Goal: Task Accomplishment & Management: Manage account settings

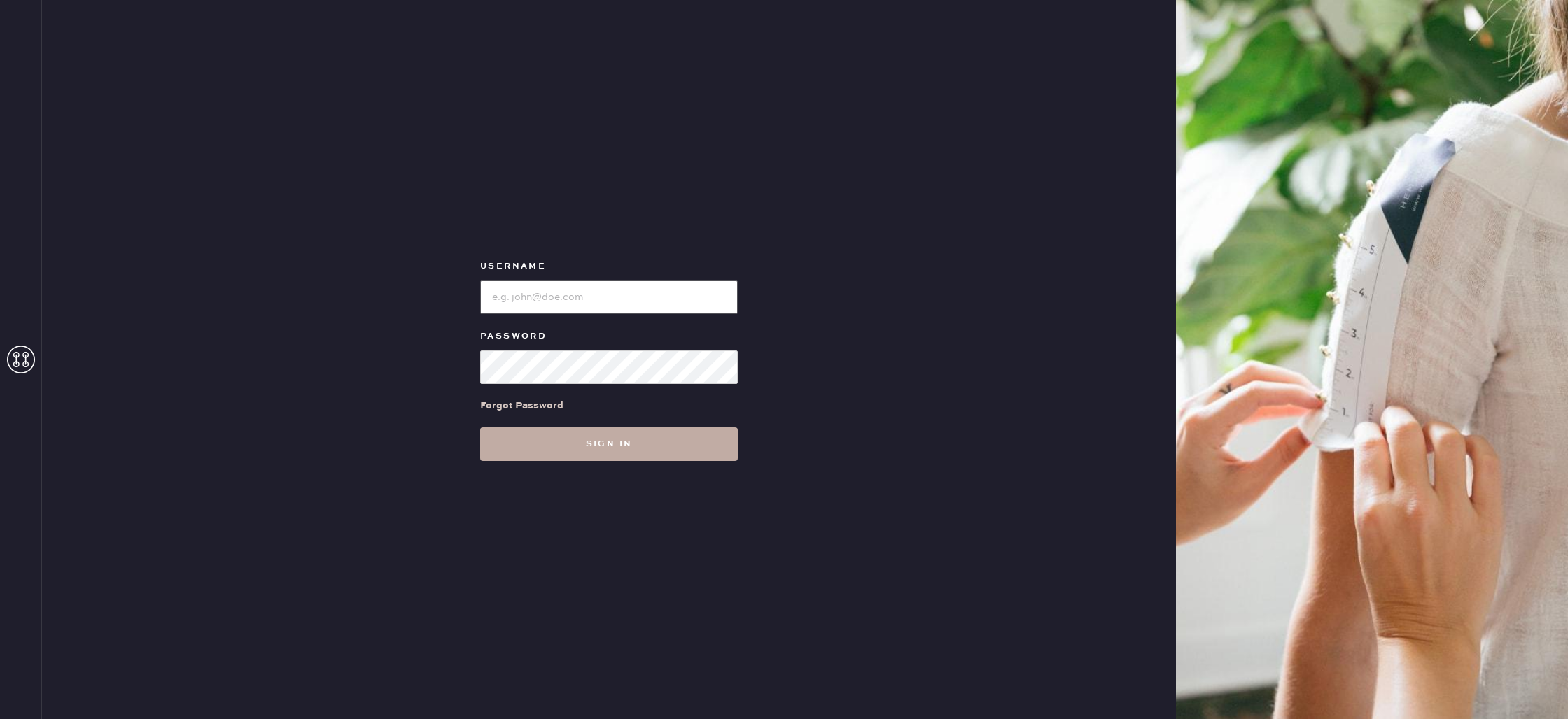
type input "reformationbond"
click at [604, 435] on button "Sign in" at bounding box center [609, 444] width 257 height 34
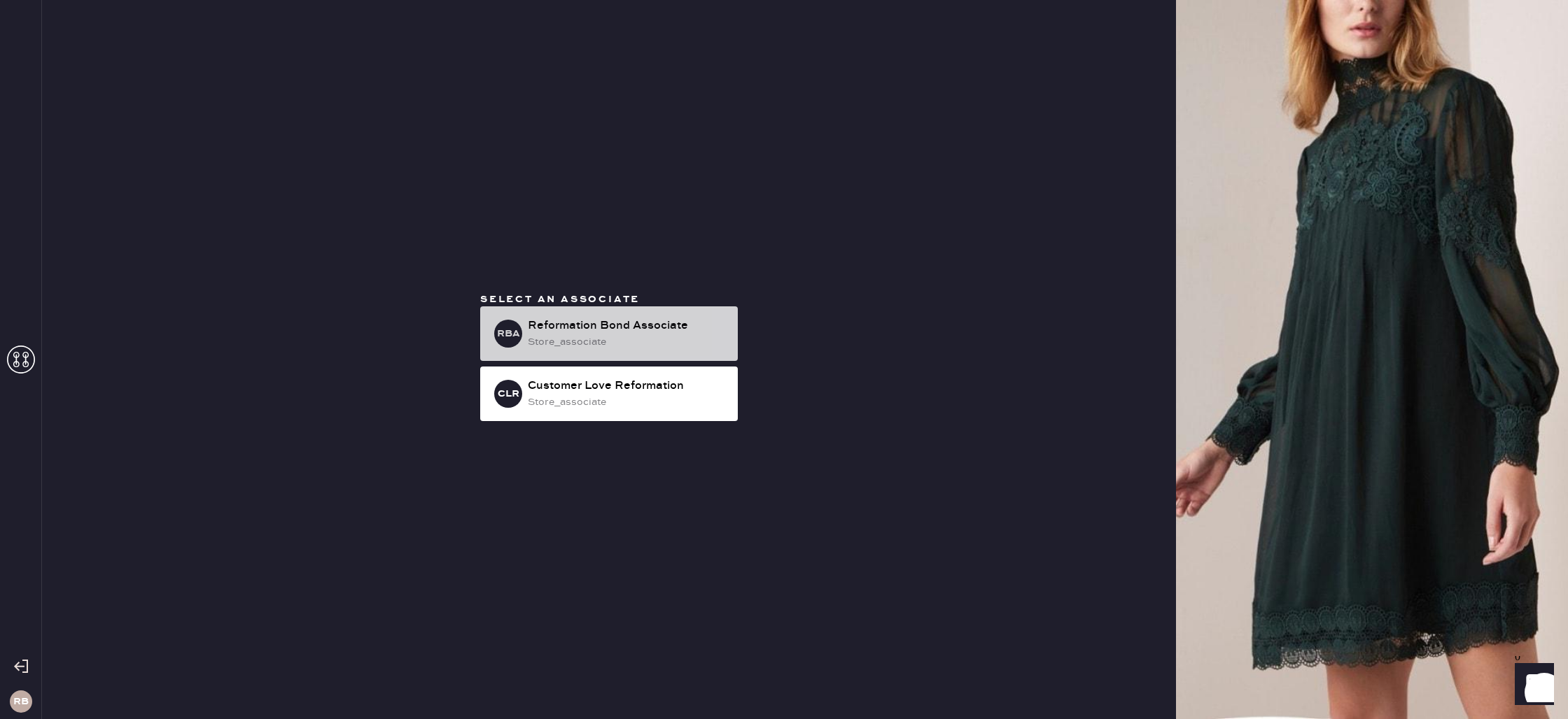
click at [572, 332] on div "Reformation Bond Associate" at bounding box center [627, 326] width 199 height 16
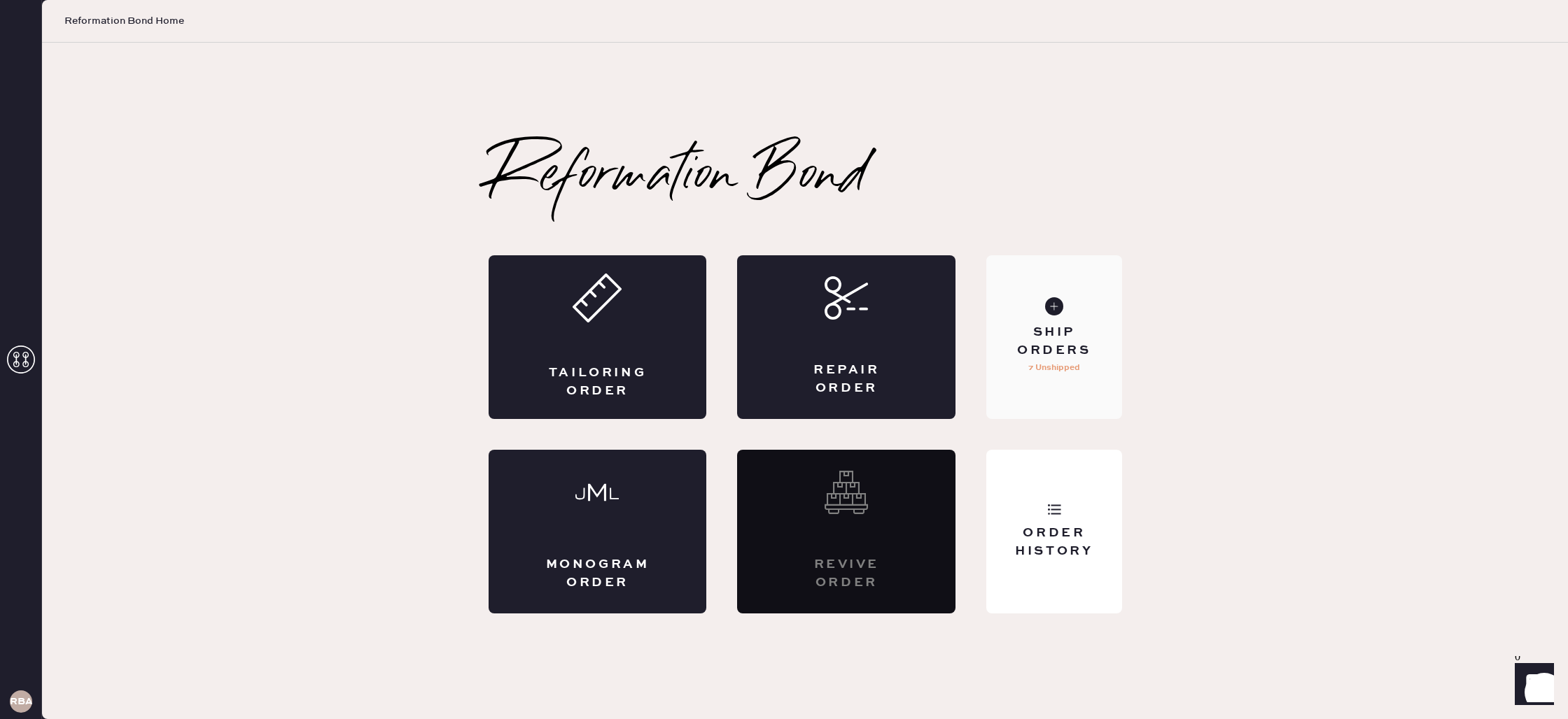
click at [1052, 308] on use at bounding box center [1054, 306] width 18 height 18
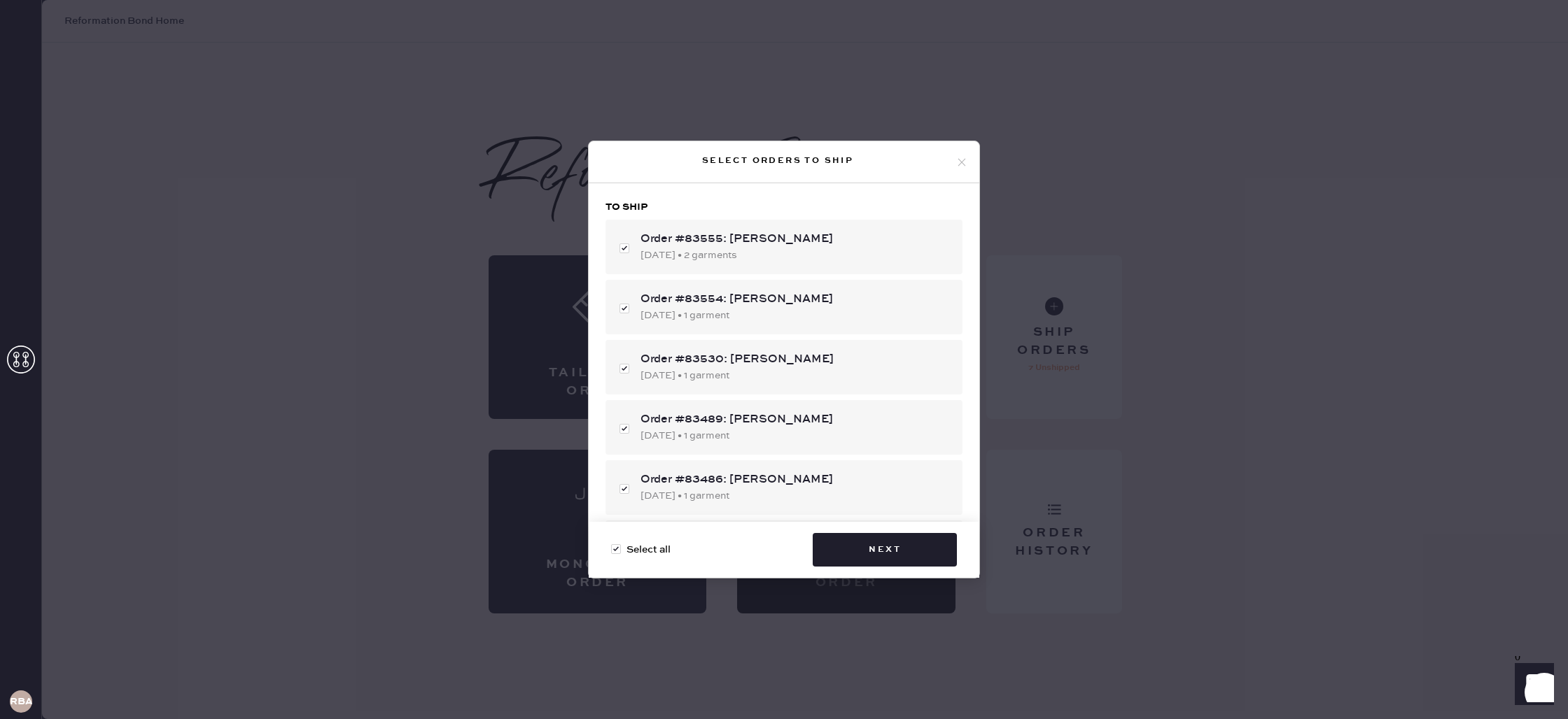
click at [655, 548] on span "Select all" at bounding box center [649, 550] width 44 height 16
click at [611, 542] on input "Select all" at bounding box center [611, 542] width 1 height 1
checkbox input "false"
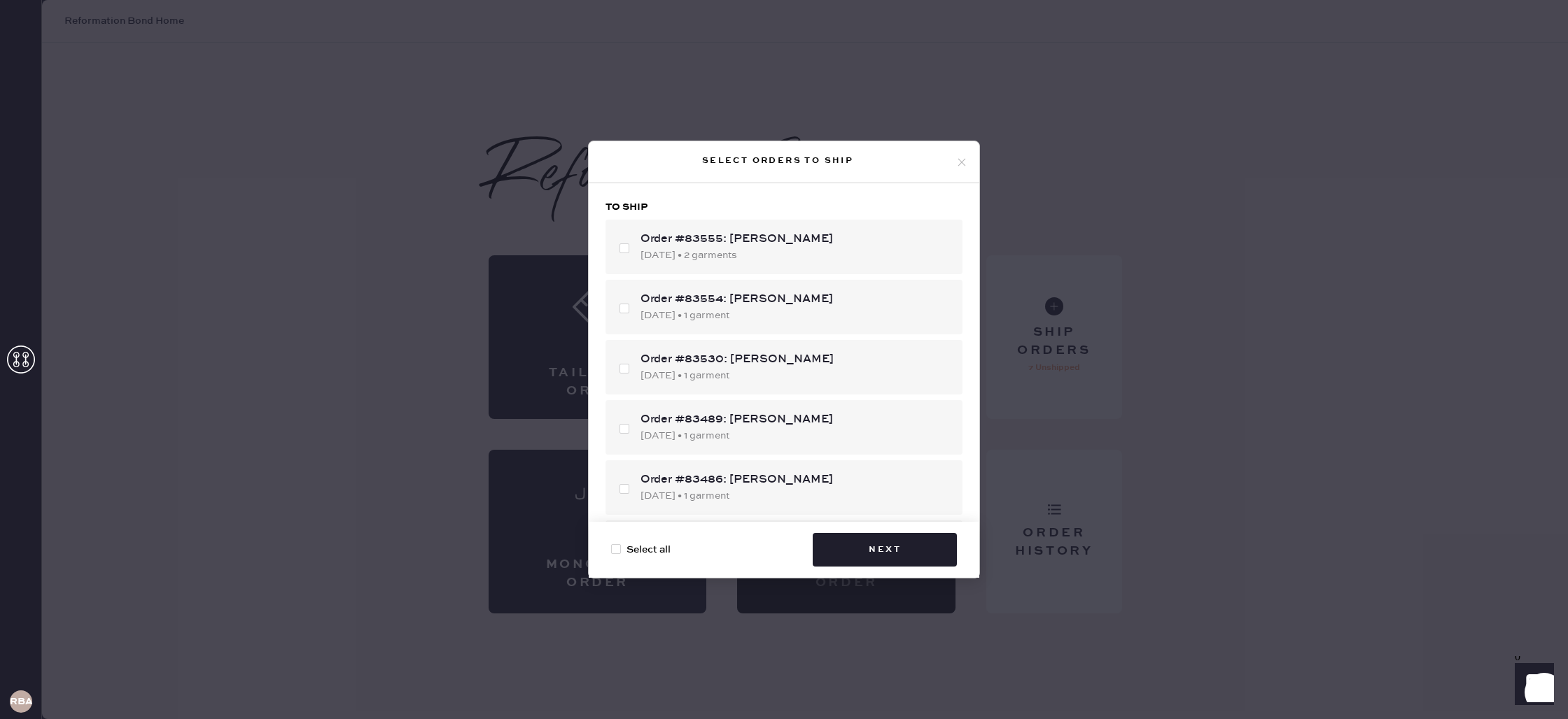
checkbox input "false"
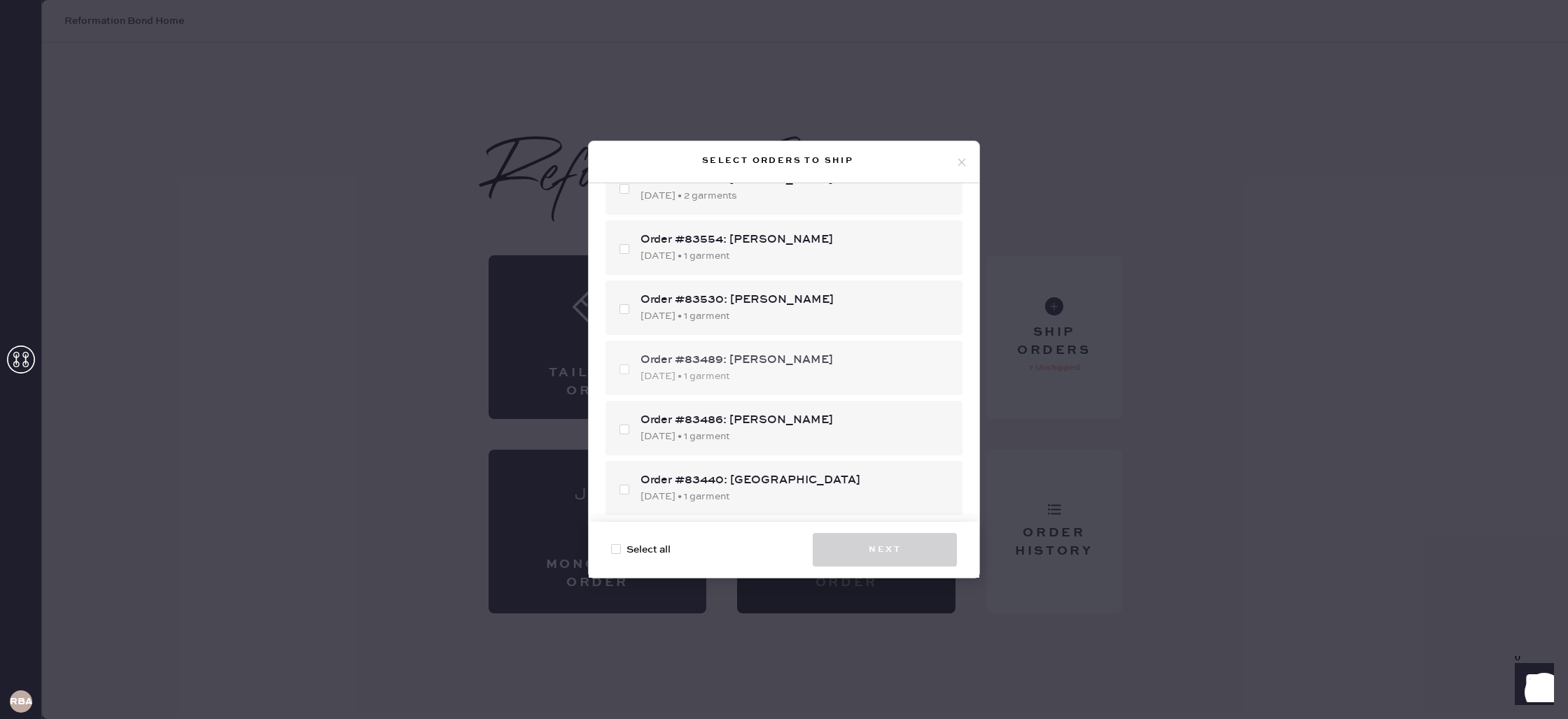
scroll to position [70, 0]
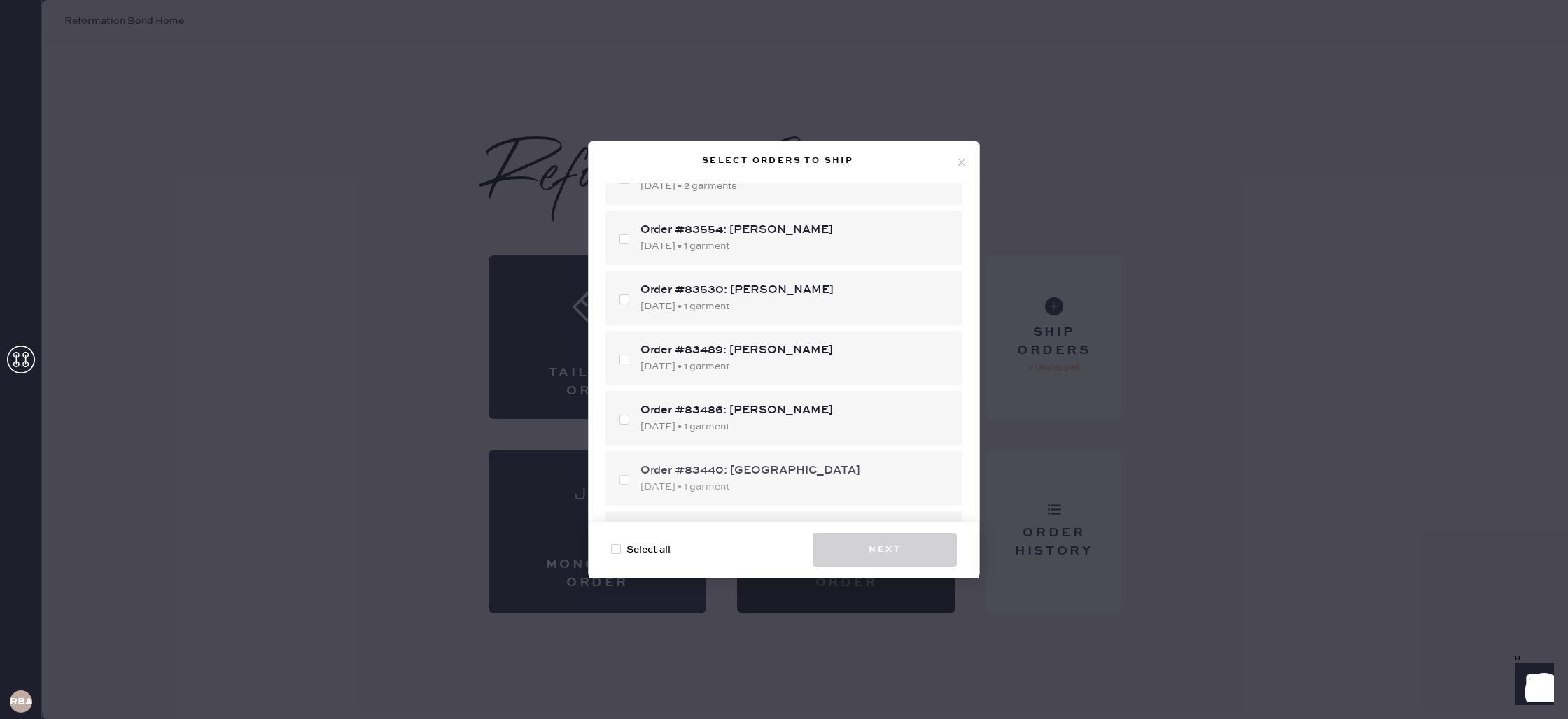
click at [623, 479] on div "Order #83440: Jin Park [DATE] • 1 garment" at bounding box center [784, 478] width 357 height 55
checkbox input "true"
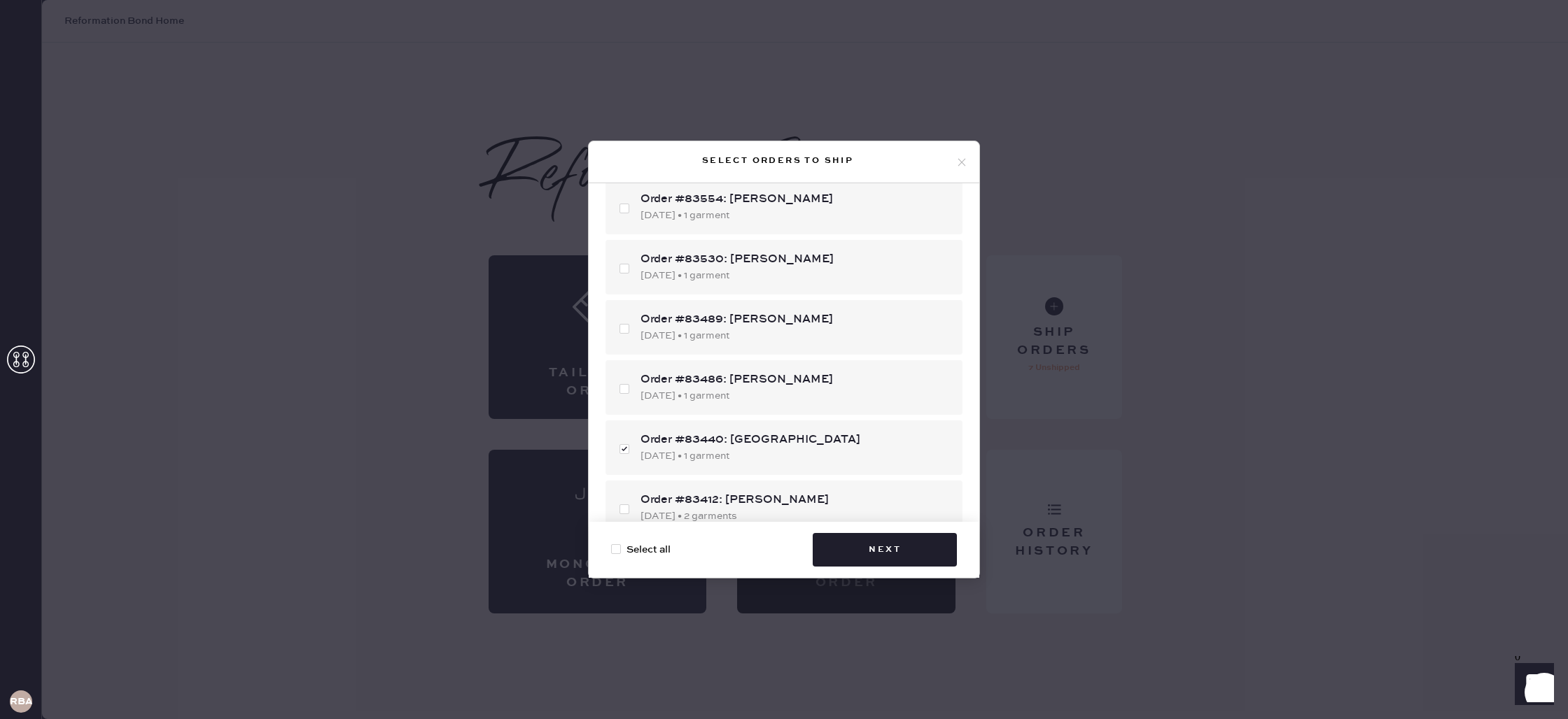
scroll to position [209, 0]
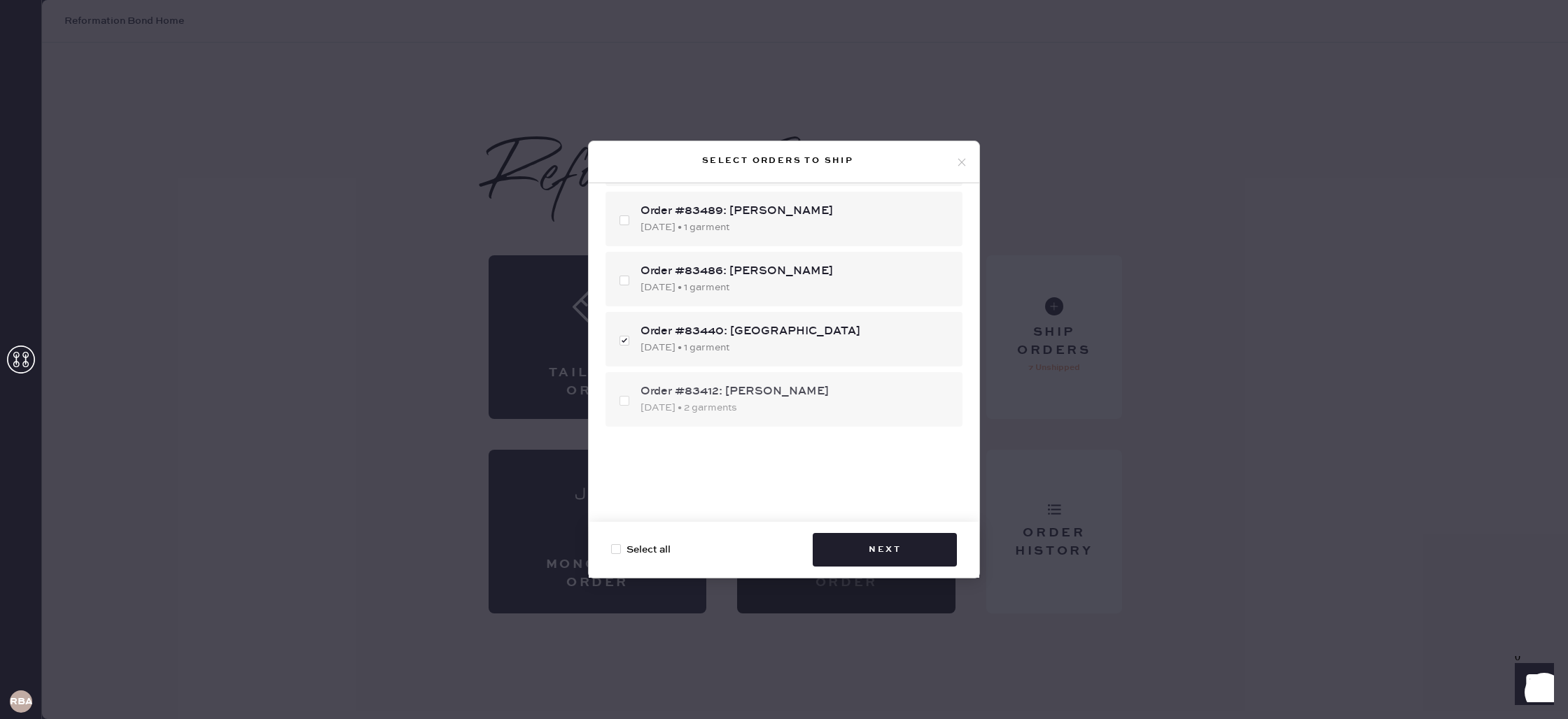
click at [627, 401] on div "Order #83412: [PERSON_NAME] [DATE] • 2 garments" at bounding box center [784, 400] width 357 height 55
checkbox input "true"
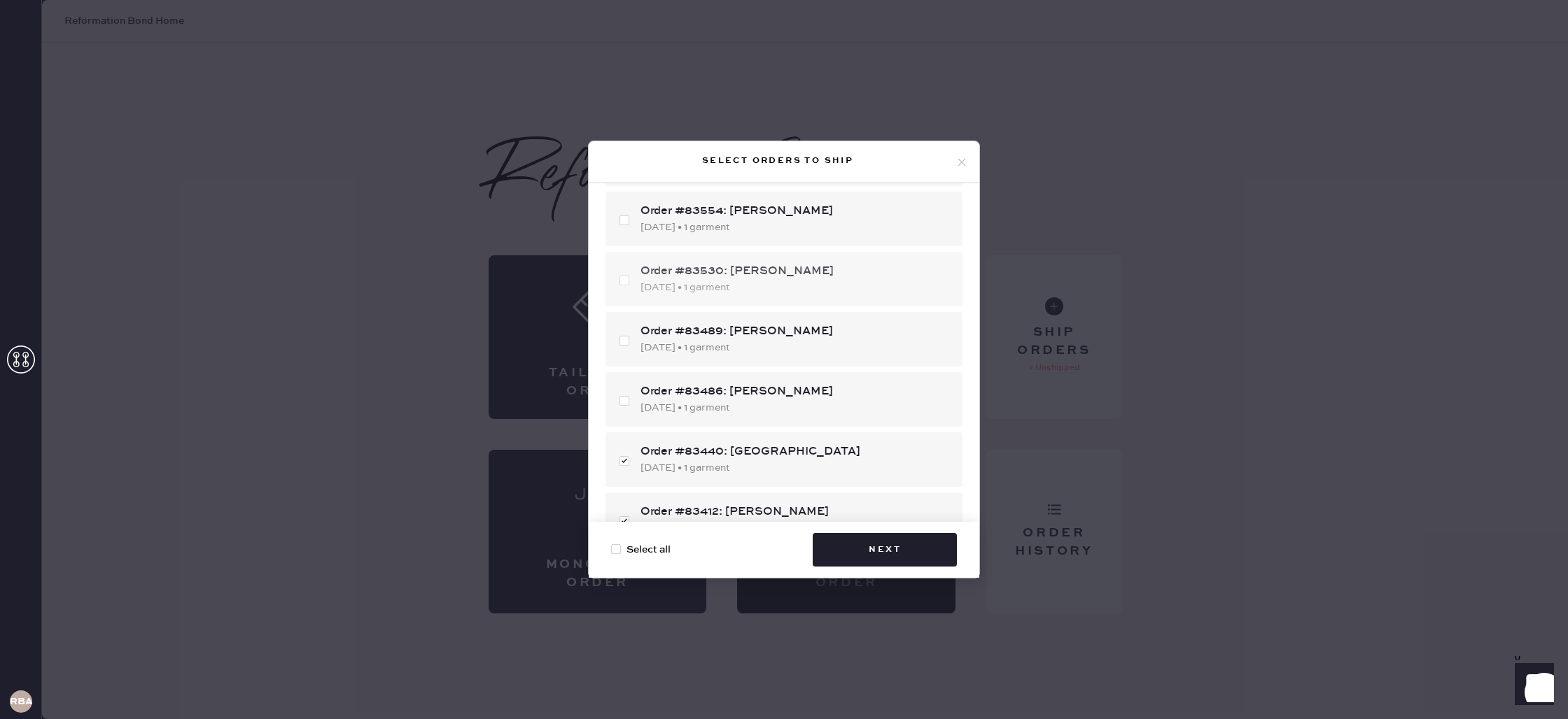
scroll to position [88, 0]
click at [623, 219] on div "Order #83554: [PERSON_NAME] [DATE] • 1 garment" at bounding box center [784, 220] width 357 height 55
checkbox input "true"
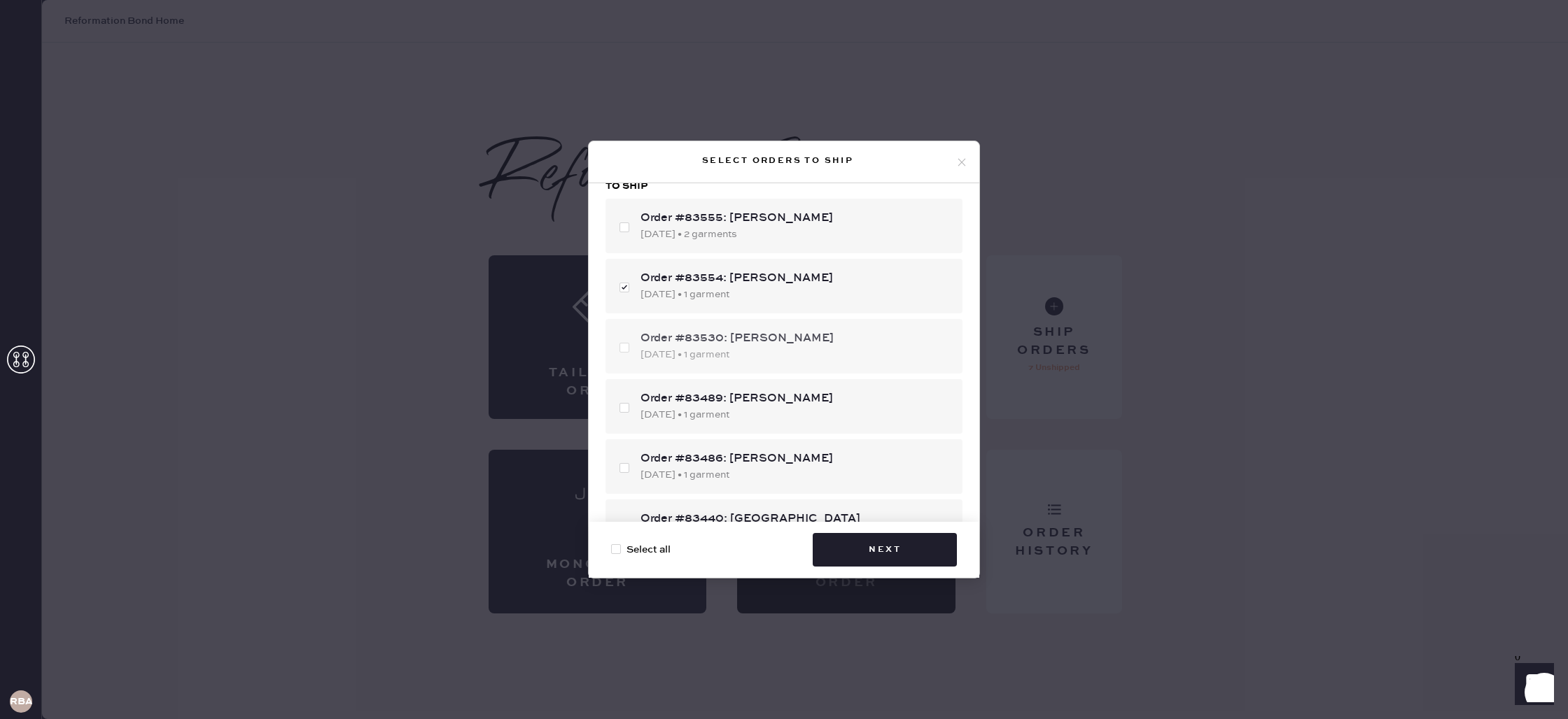
scroll to position [10, 0]
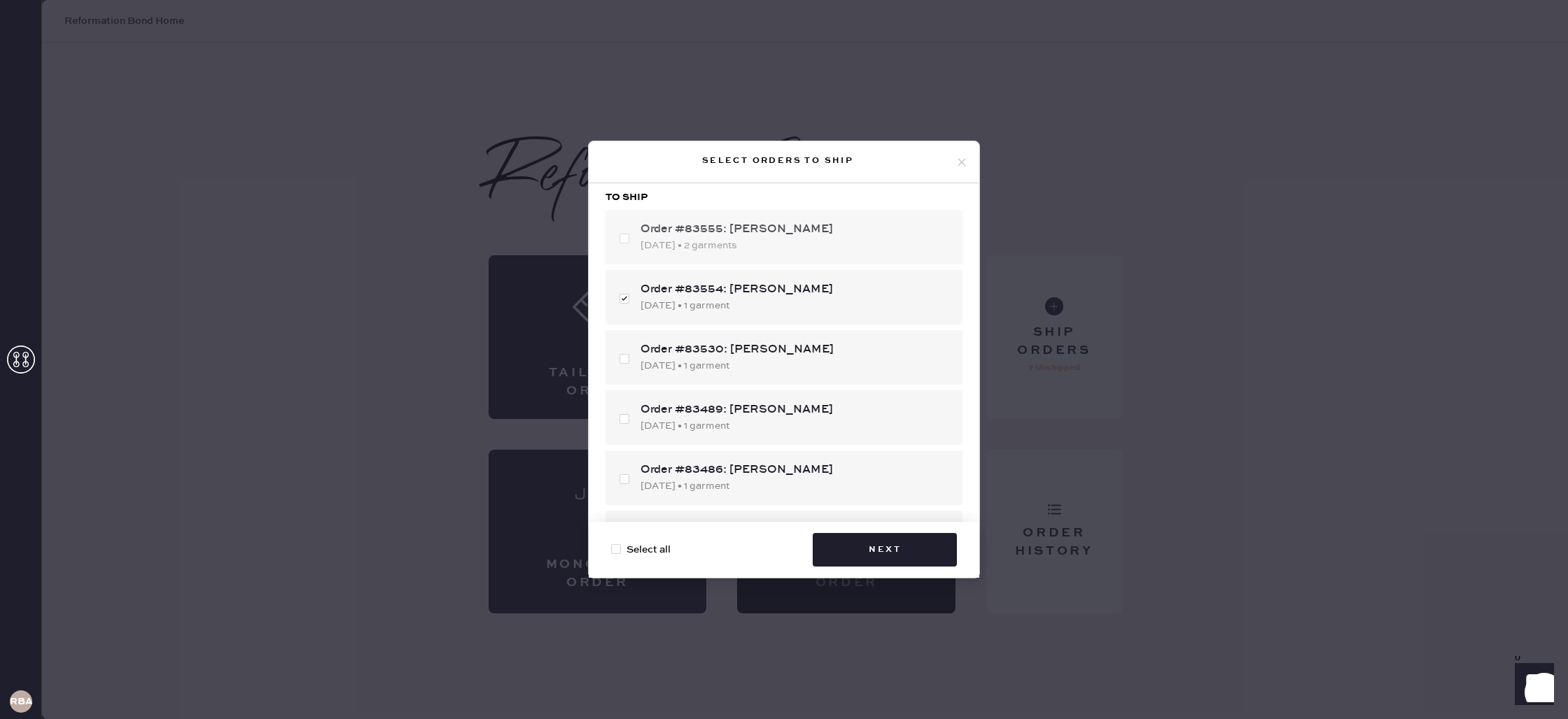
click at [614, 235] on div "Order #83555: [PERSON_NAME] [DATE] • 2 garments" at bounding box center [784, 237] width 357 height 55
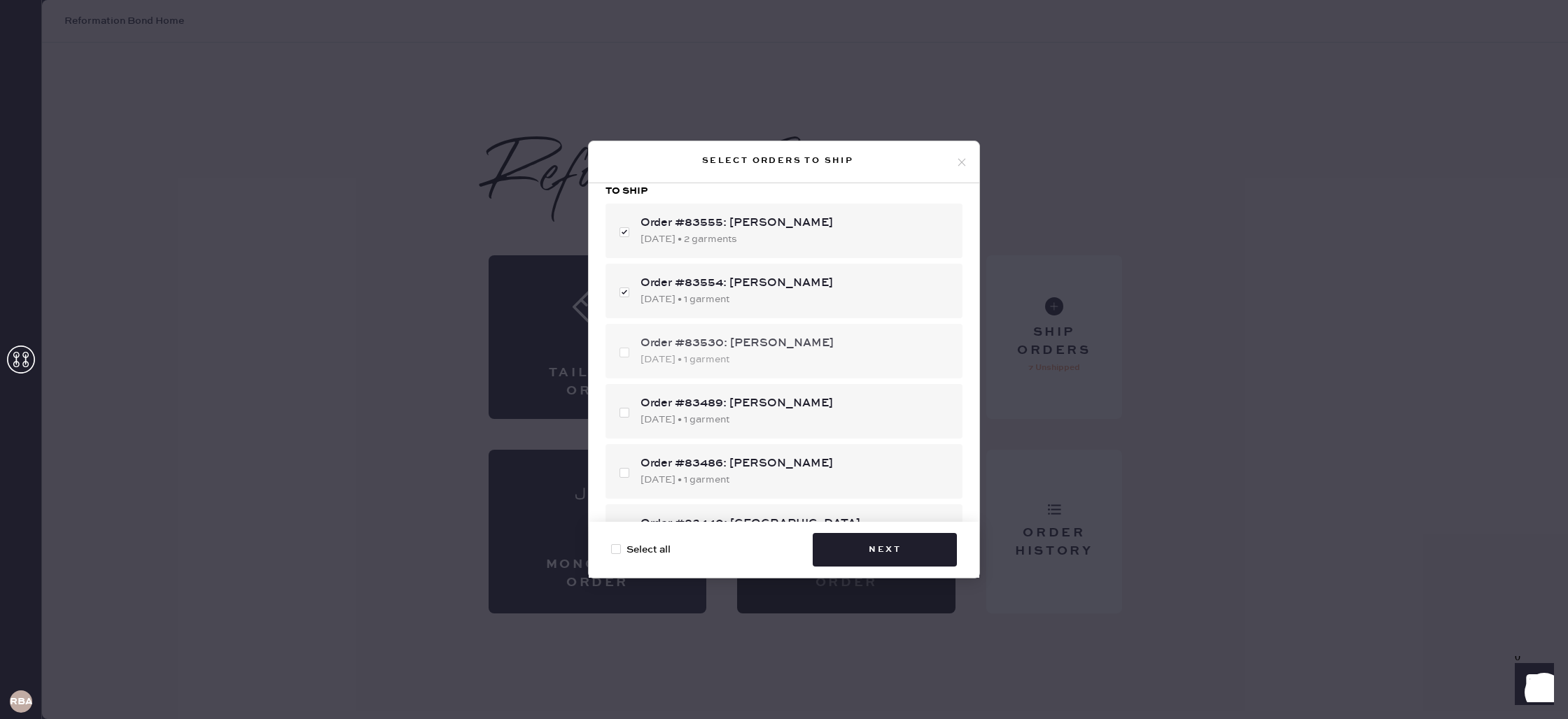
scroll to position [18, 0]
click at [628, 226] on div "Order #83555: [PERSON_NAME] [DATE] • 2 garments" at bounding box center [784, 229] width 357 height 55
checkbox input "false"
click at [623, 403] on div "Order #83489: [PERSON_NAME] [DATE] • 1 garment" at bounding box center [784, 410] width 357 height 55
checkbox input "true"
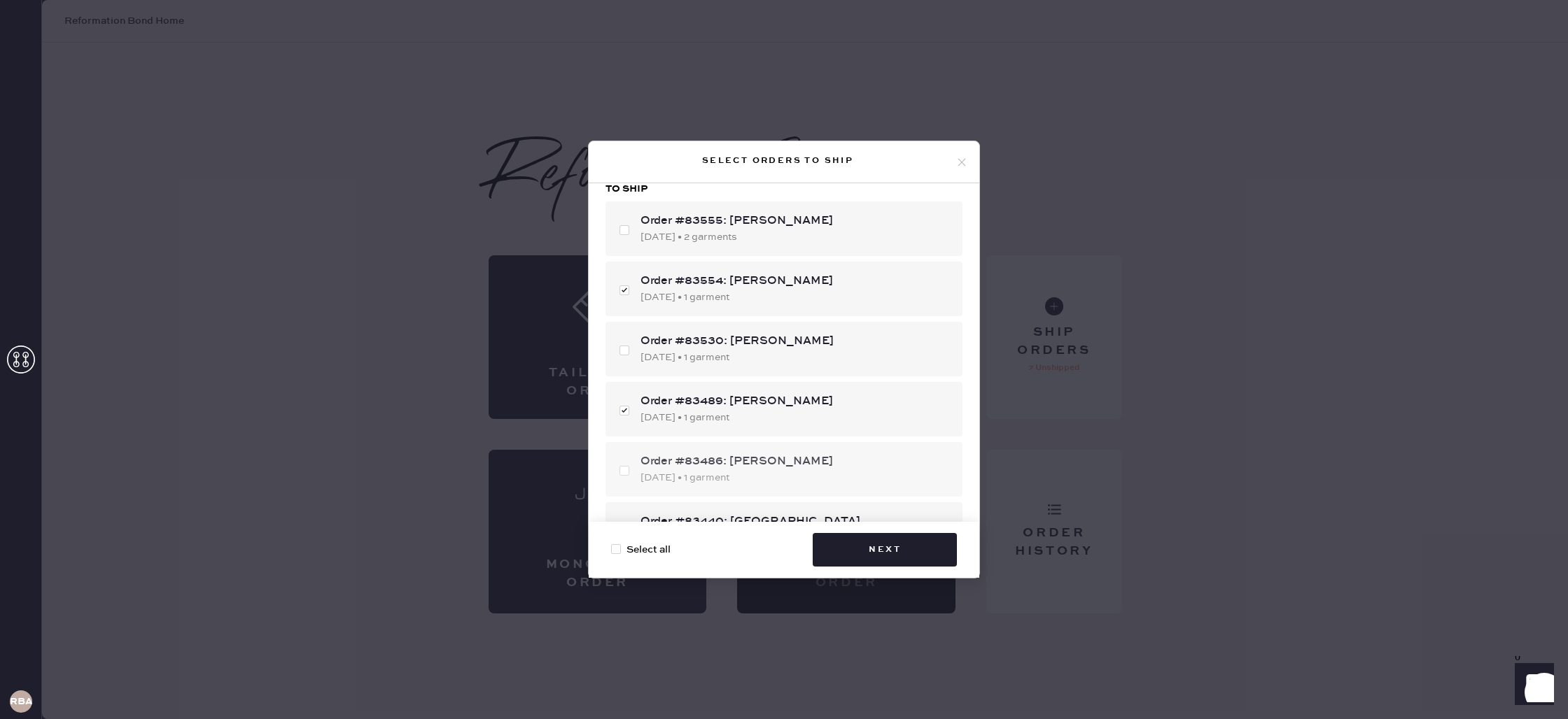
click at [621, 470] on div "Order #83486: [PERSON_NAME] [DATE] • 1 garment" at bounding box center [784, 469] width 357 height 55
checkbox input "true"
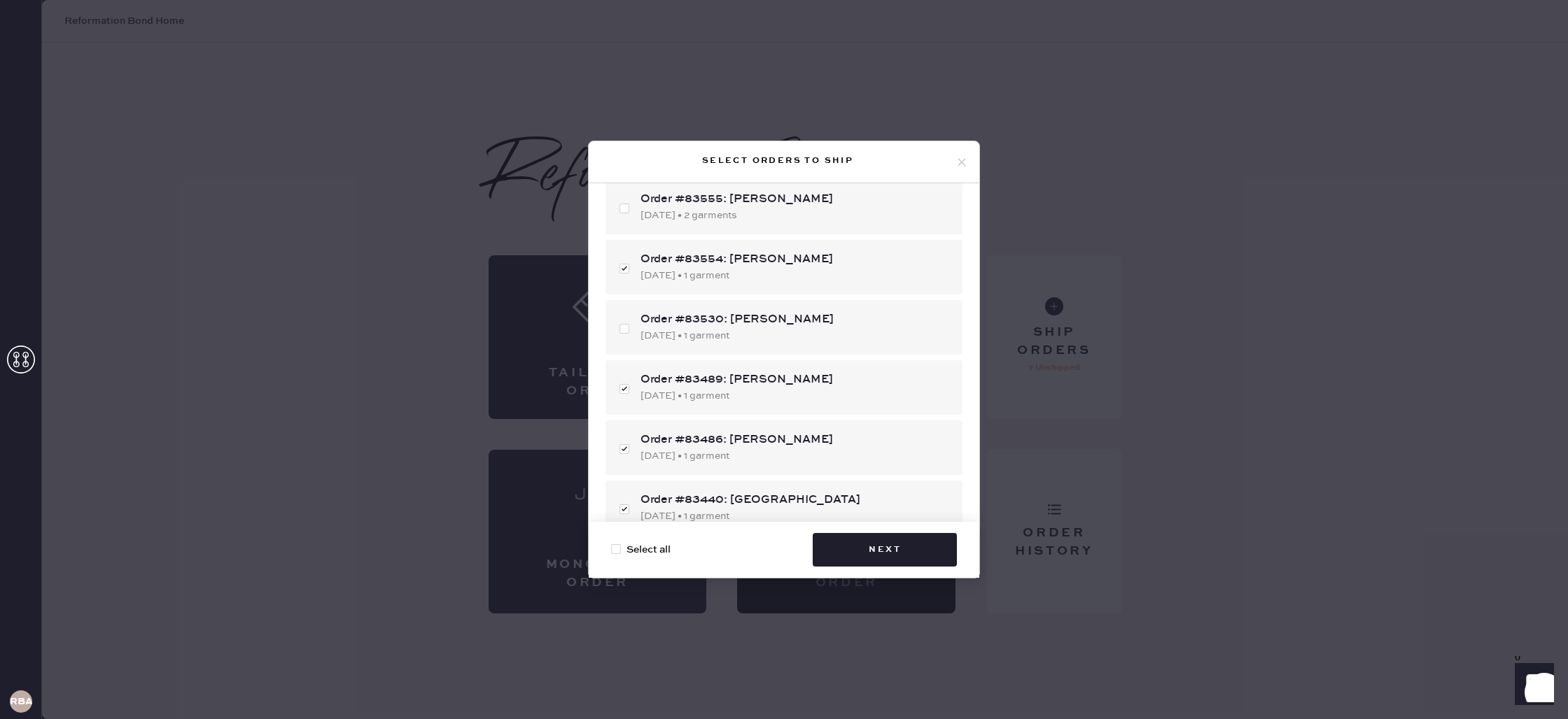
scroll to position [0, 0]
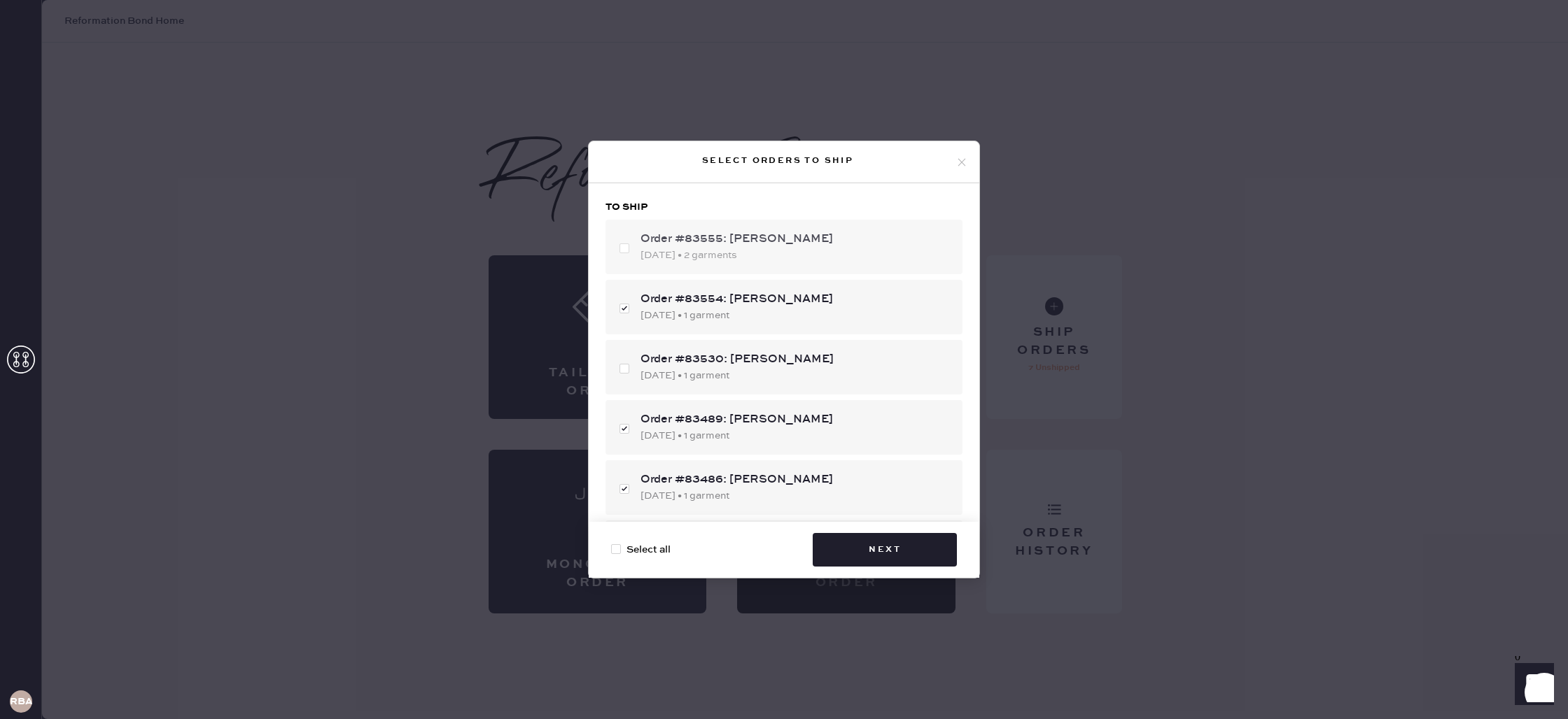
click at [631, 253] on div "Order #83555: [PERSON_NAME] [DATE] • 2 garments" at bounding box center [784, 247] width 357 height 55
checkbox input "true"
click at [621, 368] on div "Order #83530: [PERSON_NAME] [DATE] • 1 garment" at bounding box center [784, 368] width 357 height 55
checkbox input "true"
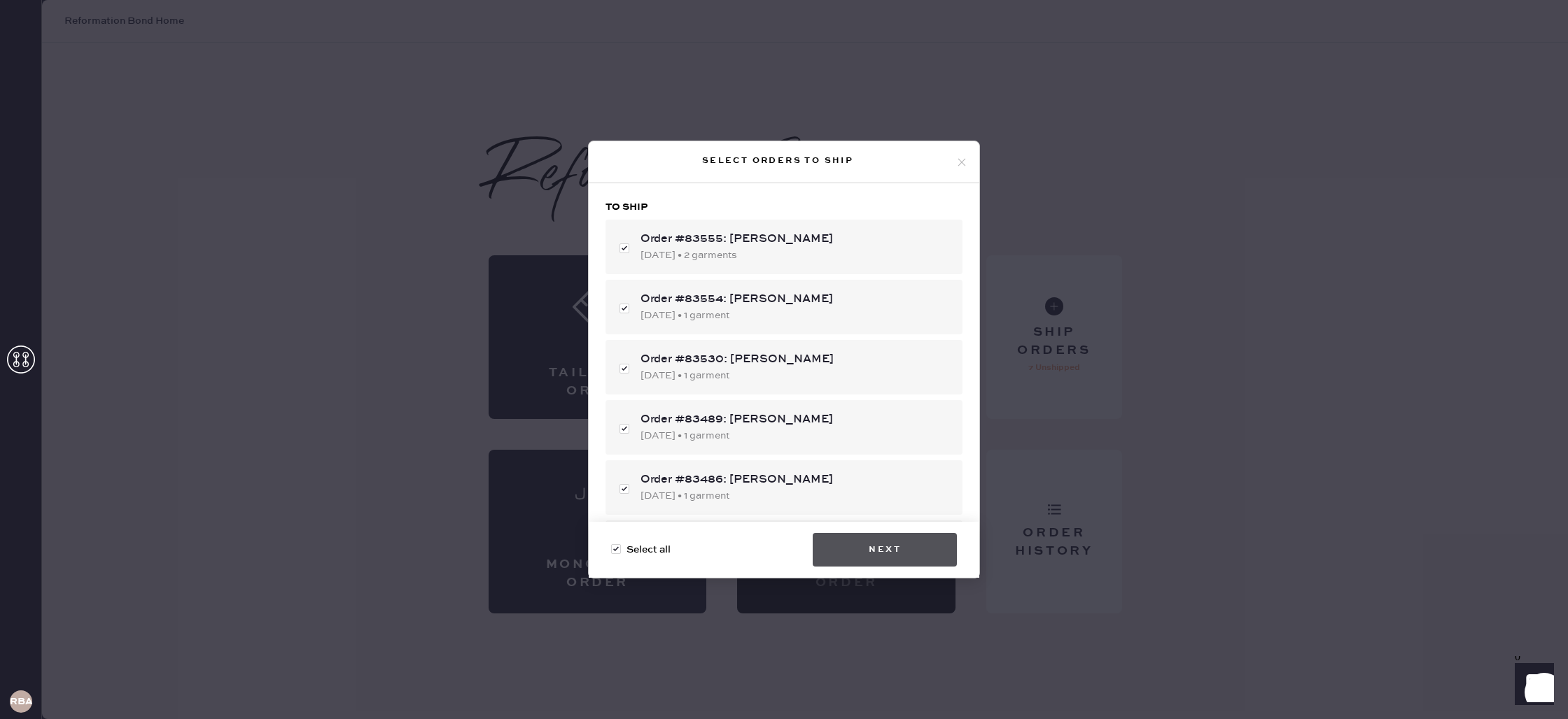
click at [886, 552] on button "Next" at bounding box center [885, 550] width 145 height 34
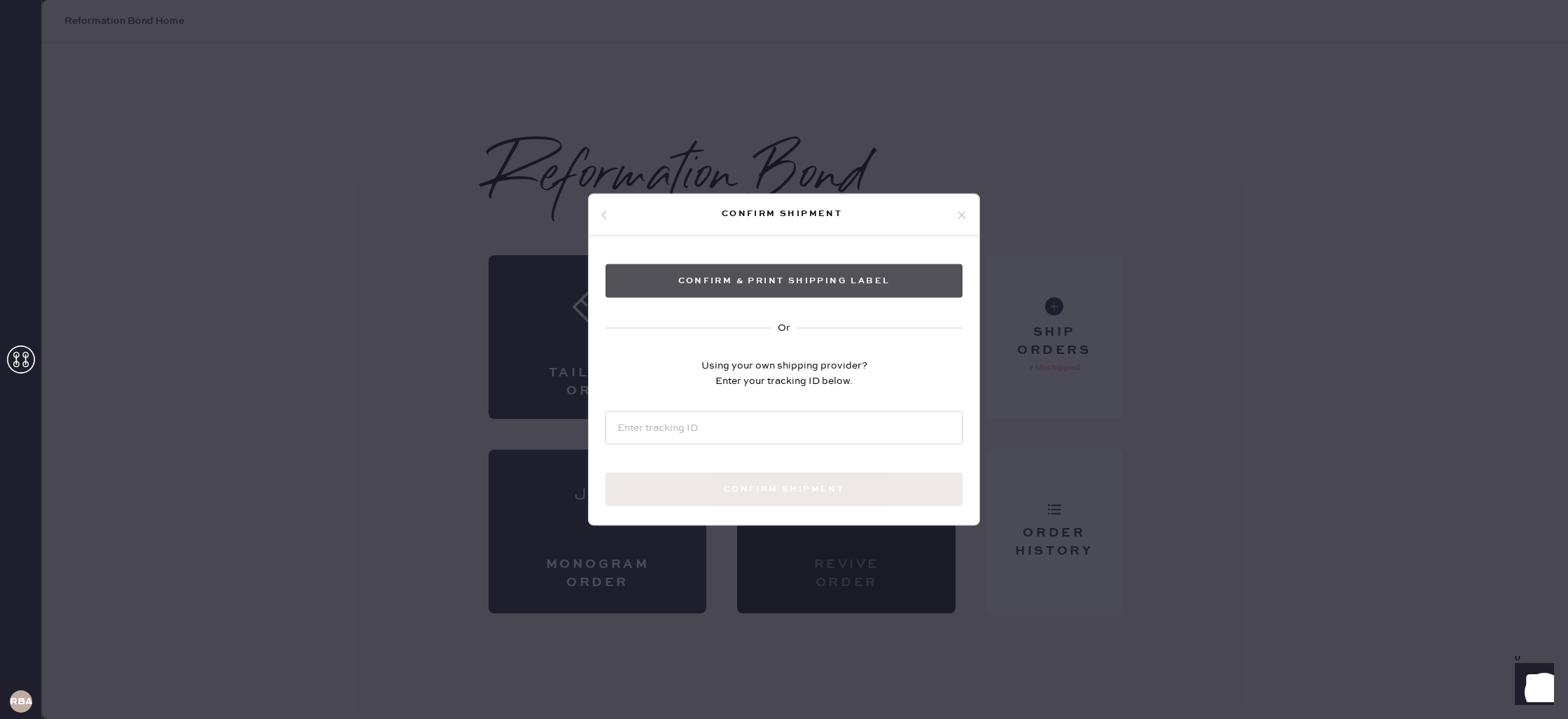
click at [823, 295] on button "Confirm & Print shipping label" at bounding box center [784, 281] width 357 height 34
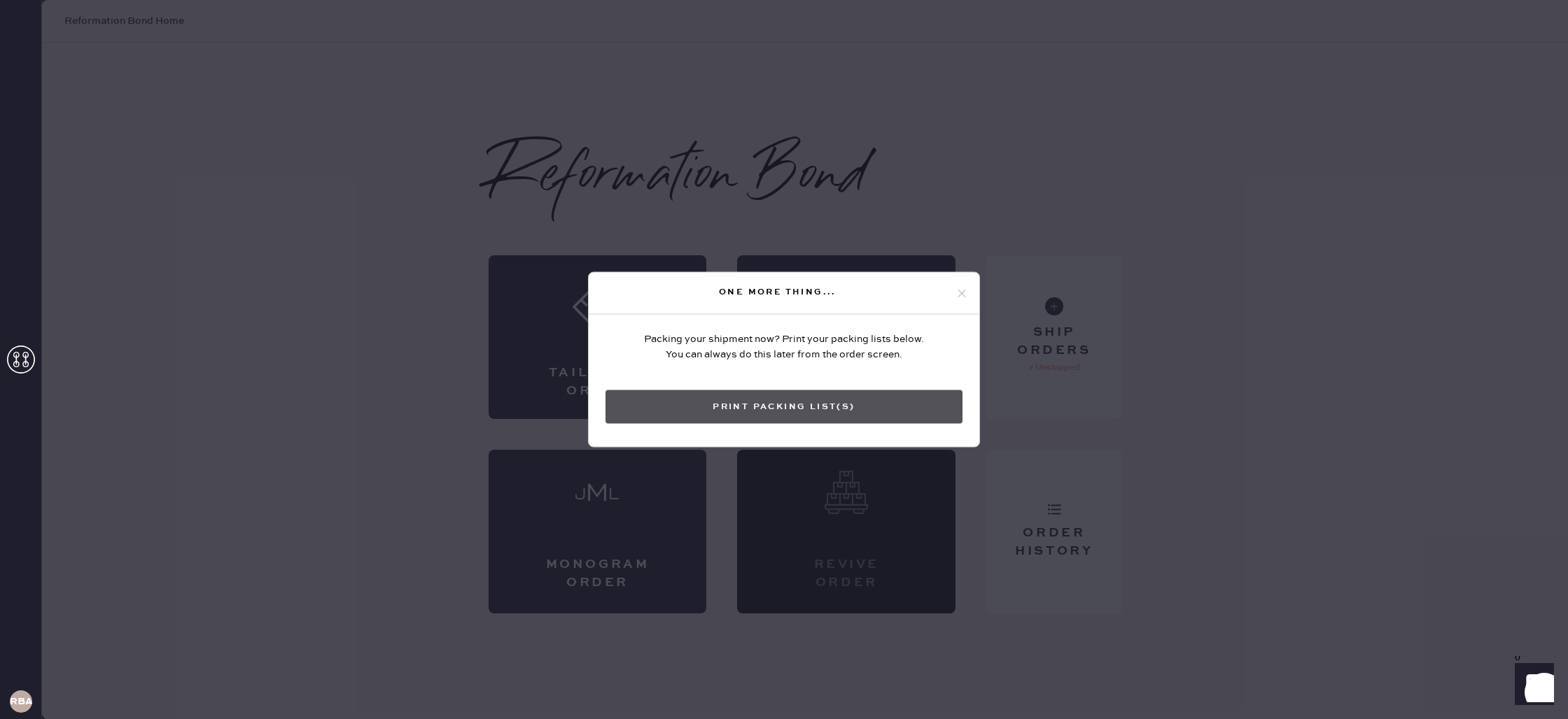
click at [763, 403] on button "Print Packing List(s)" at bounding box center [784, 407] width 357 height 34
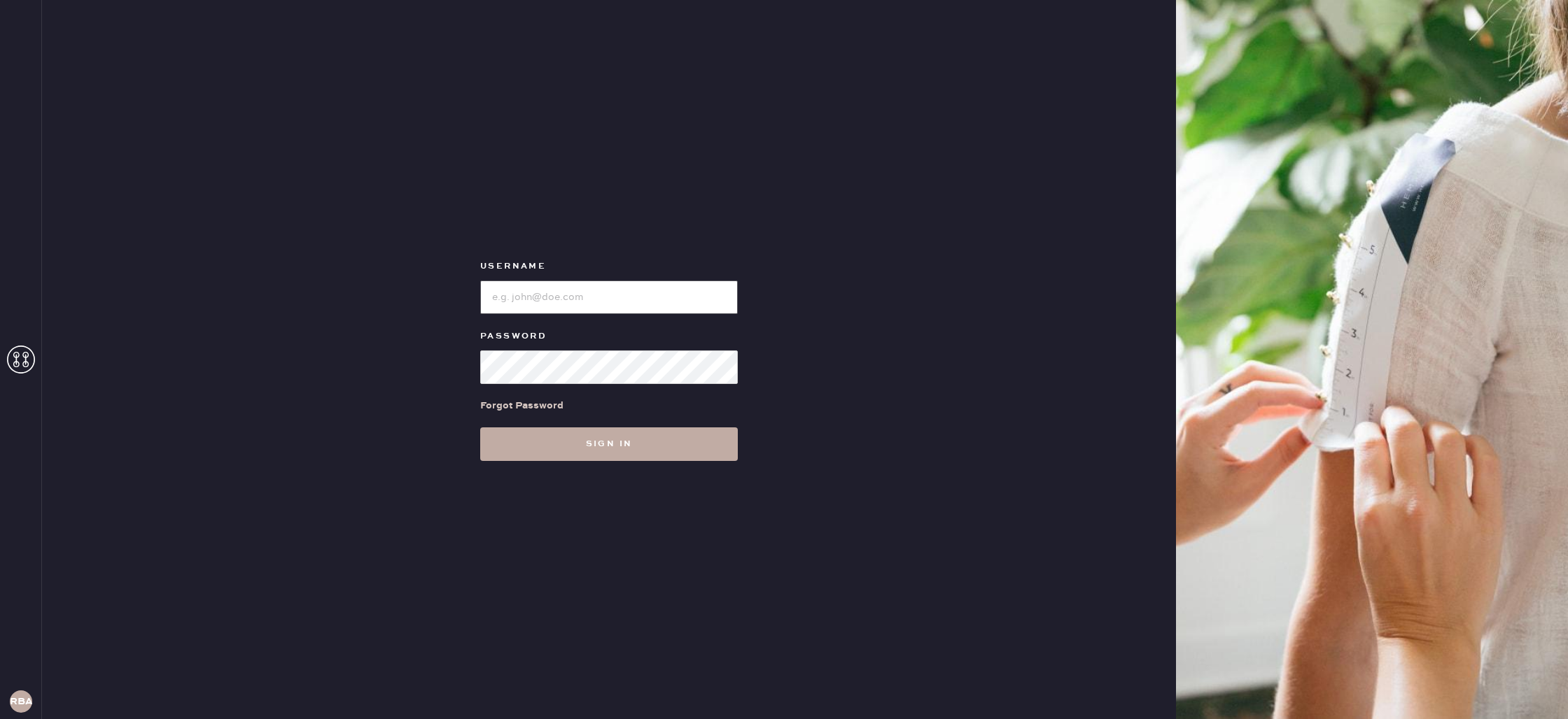
type input "reformationbond"
click at [514, 454] on button "Sign in" at bounding box center [609, 444] width 257 height 34
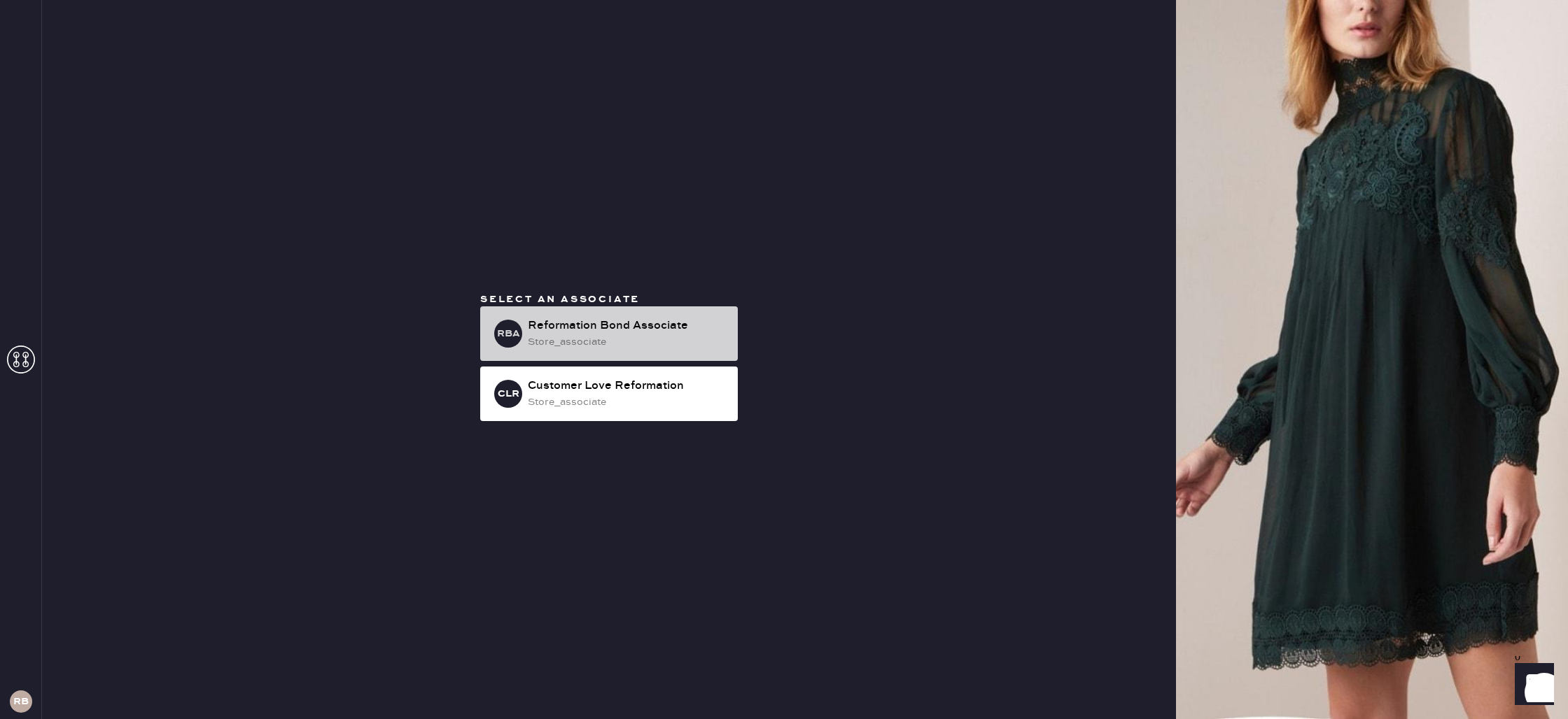
click at [580, 334] on div "Reformation Bond Associate" at bounding box center [627, 326] width 199 height 16
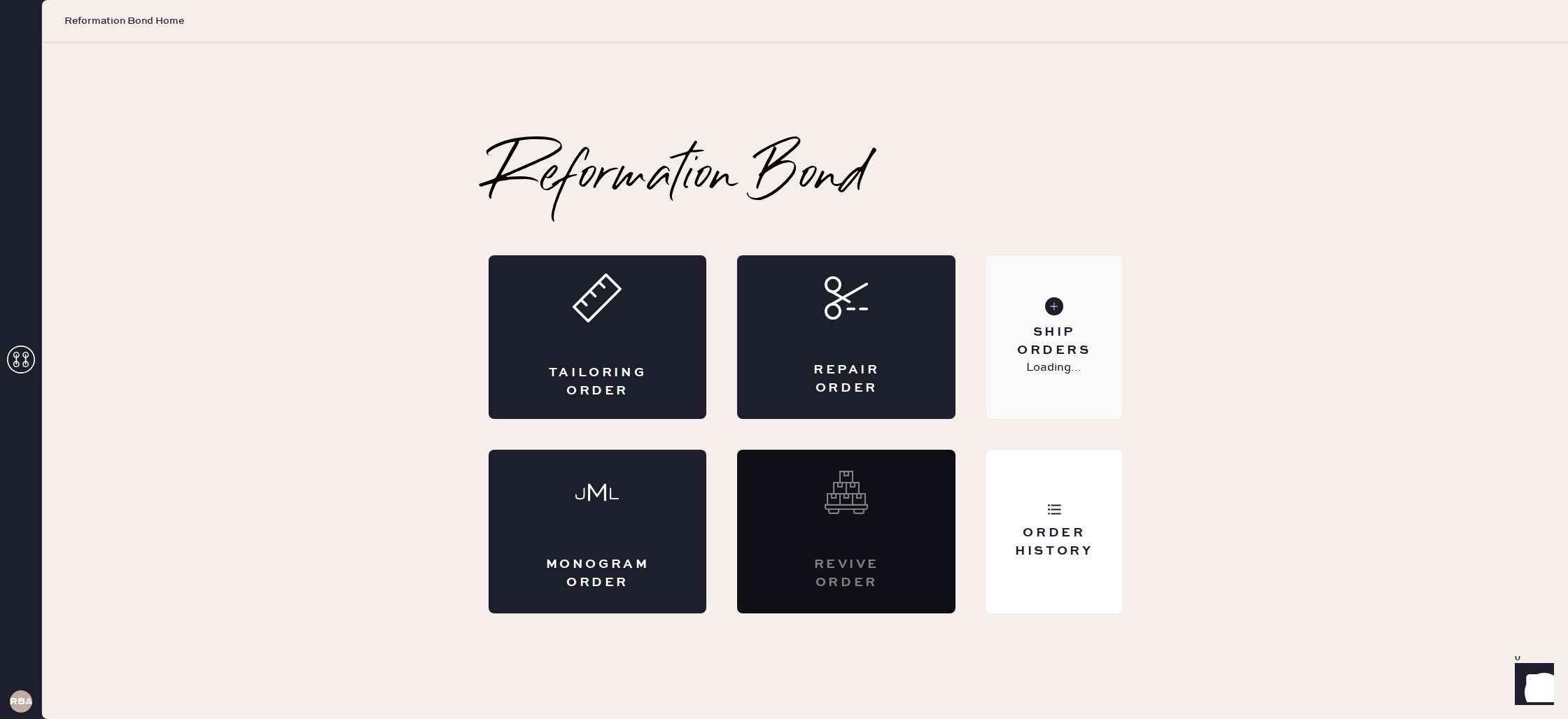
click at [1061, 315] on icon at bounding box center [1054, 306] width 18 height 18
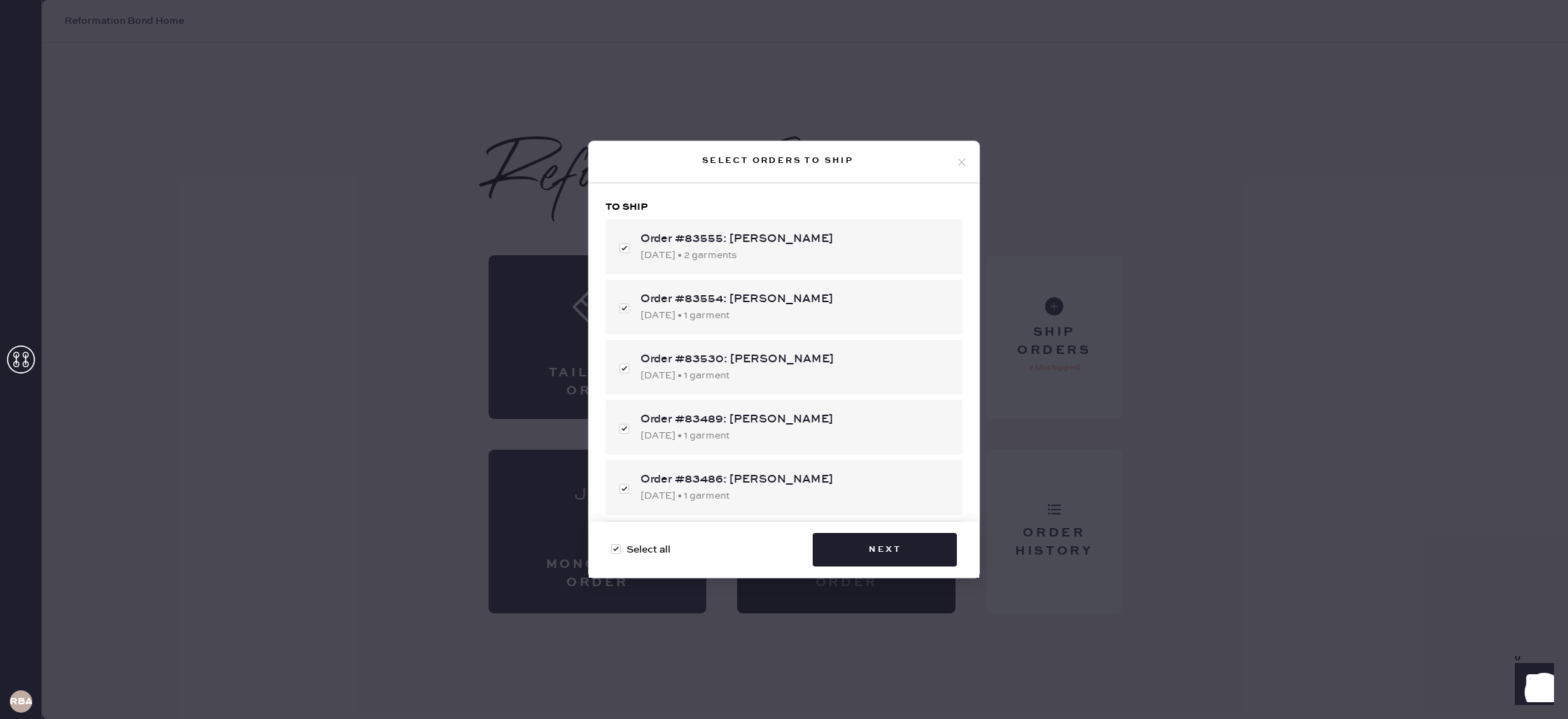
click at [635, 554] on span "Select all" at bounding box center [649, 550] width 44 height 16
click at [611, 542] on input "Select all" at bounding box center [611, 542] width 1 height 1
checkbox input "false"
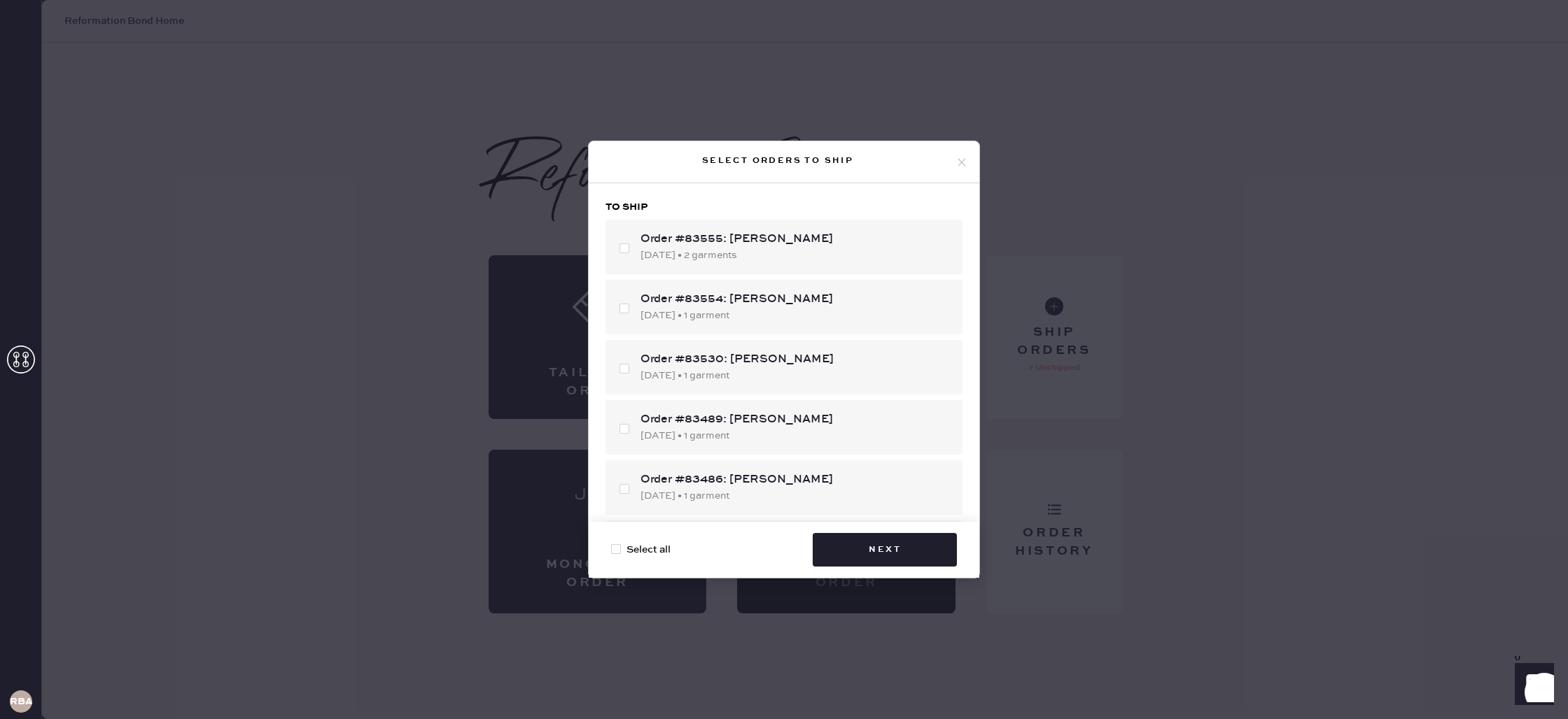
checkbox input "false"
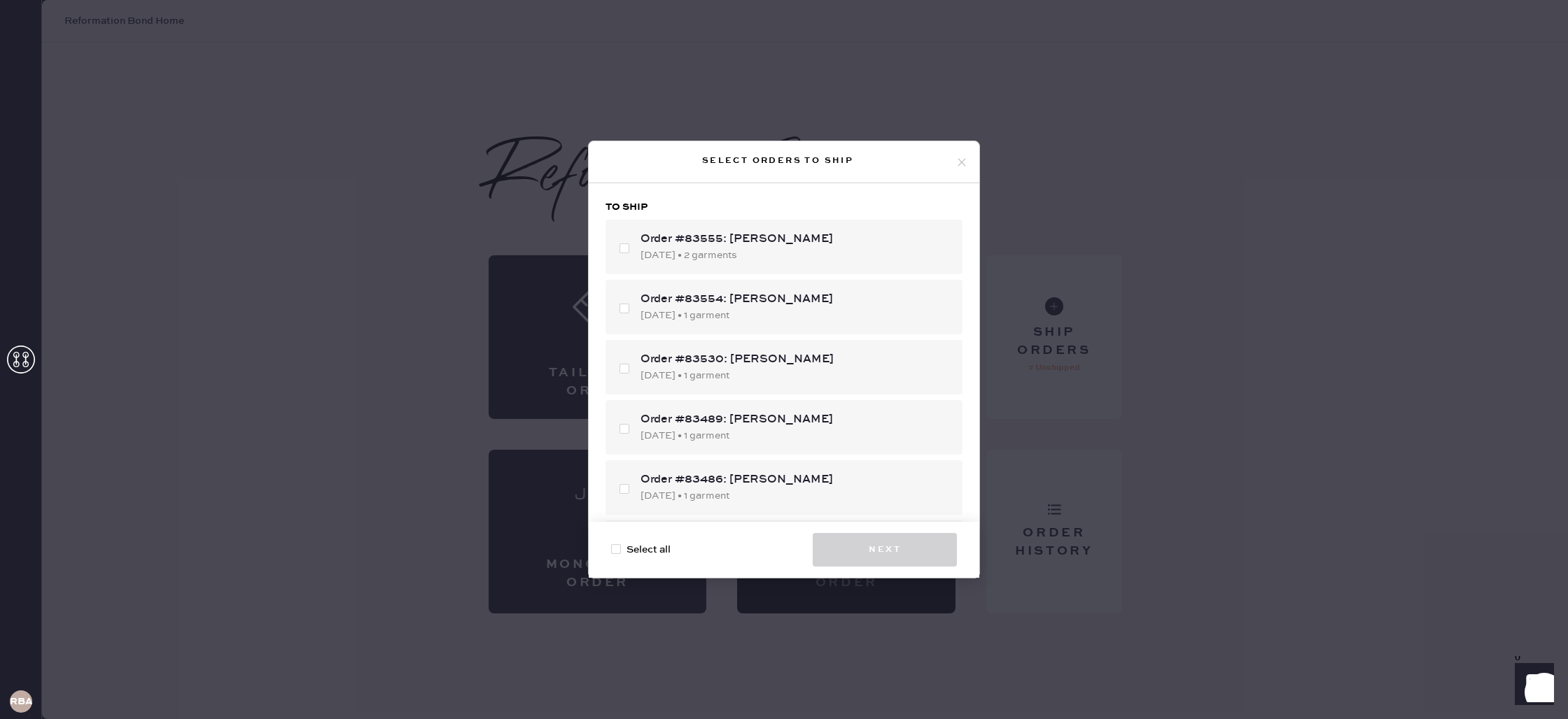
click at [960, 162] on icon at bounding box center [962, 163] width 13 height 13
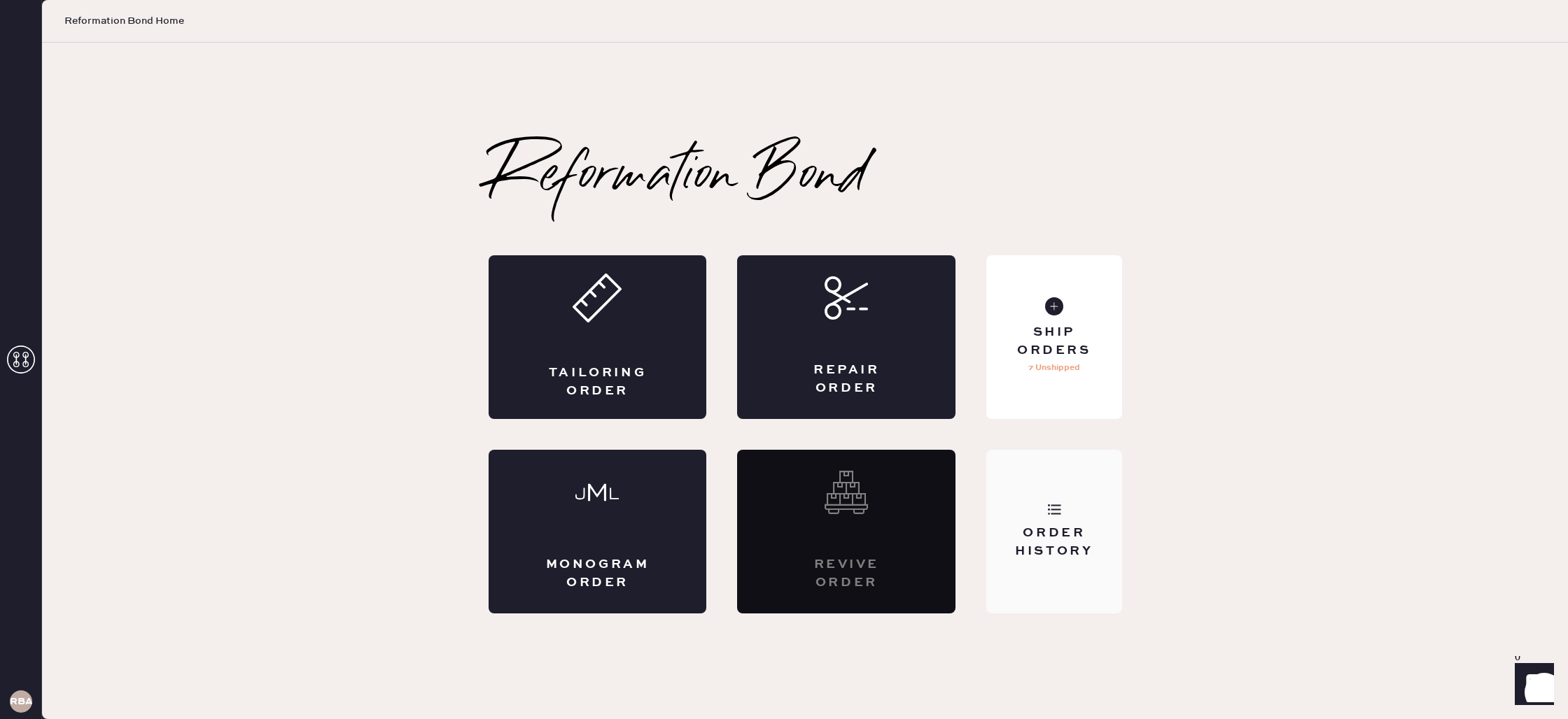
click at [1036, 529] on div "Order History" at bounding box center [1054, 542] width 113 height 35
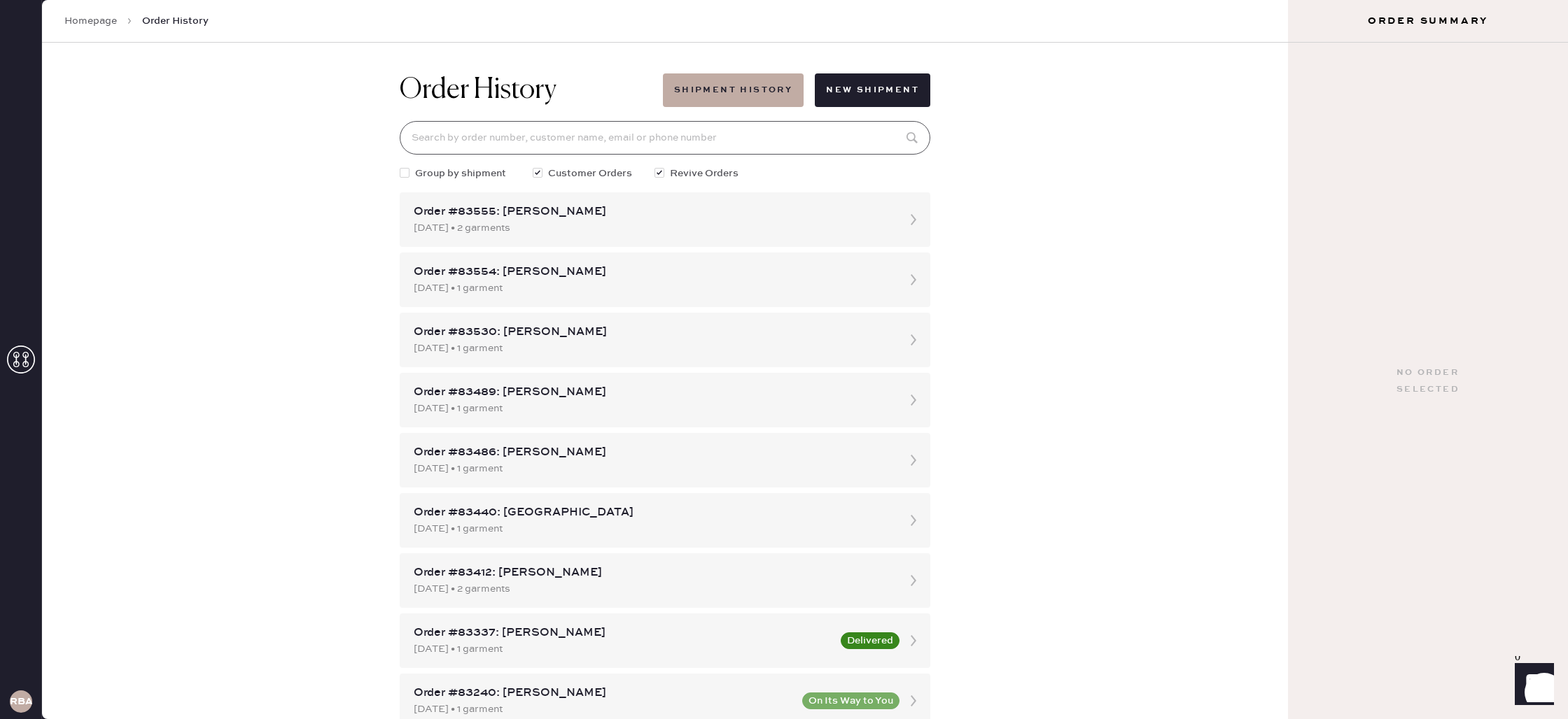
click at [677, 134] on input at bounding box center [665, 137] width 531 height 34
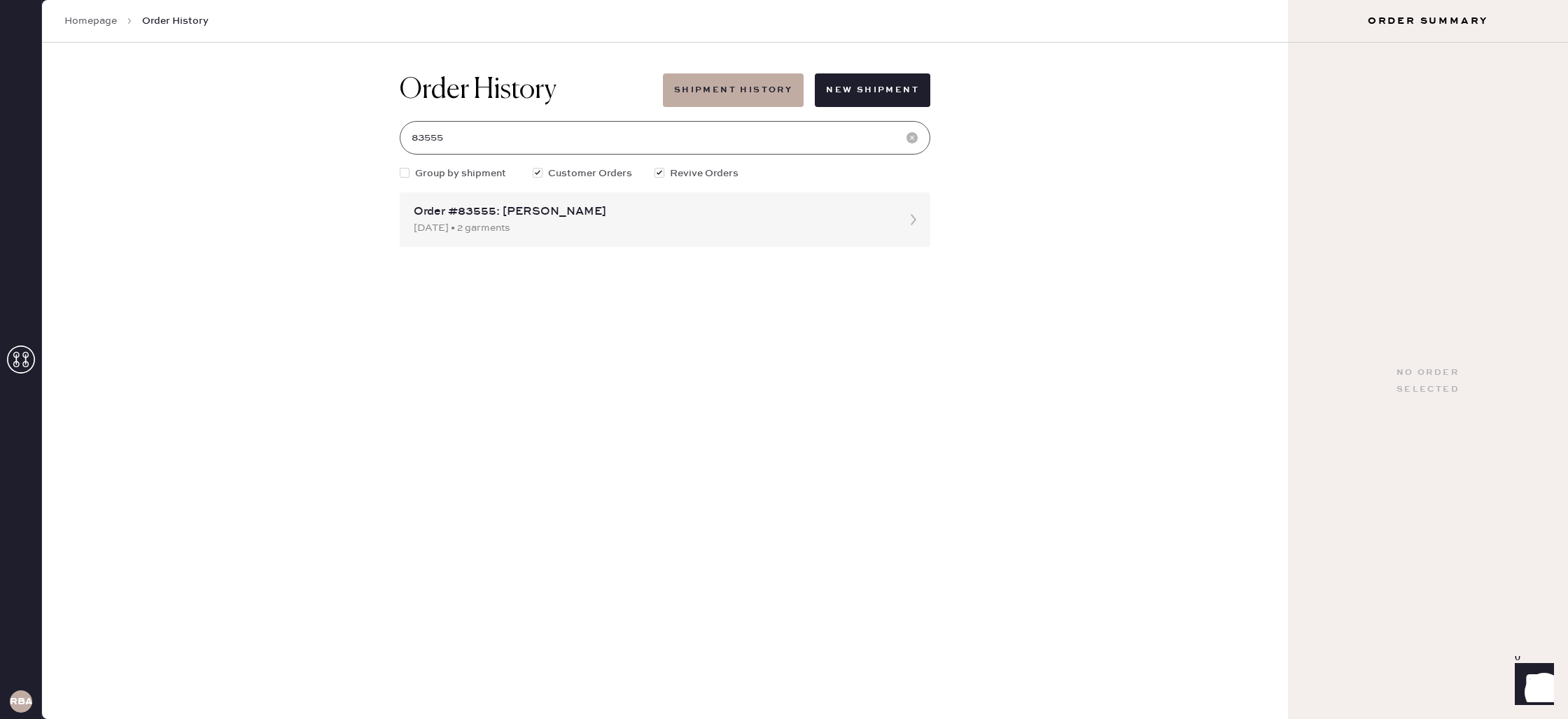
type input "83555"
click at [531, 211] on div "Order #83555: [PERSON_NAME]" at bounding box center [653, 212] width 478 height 16
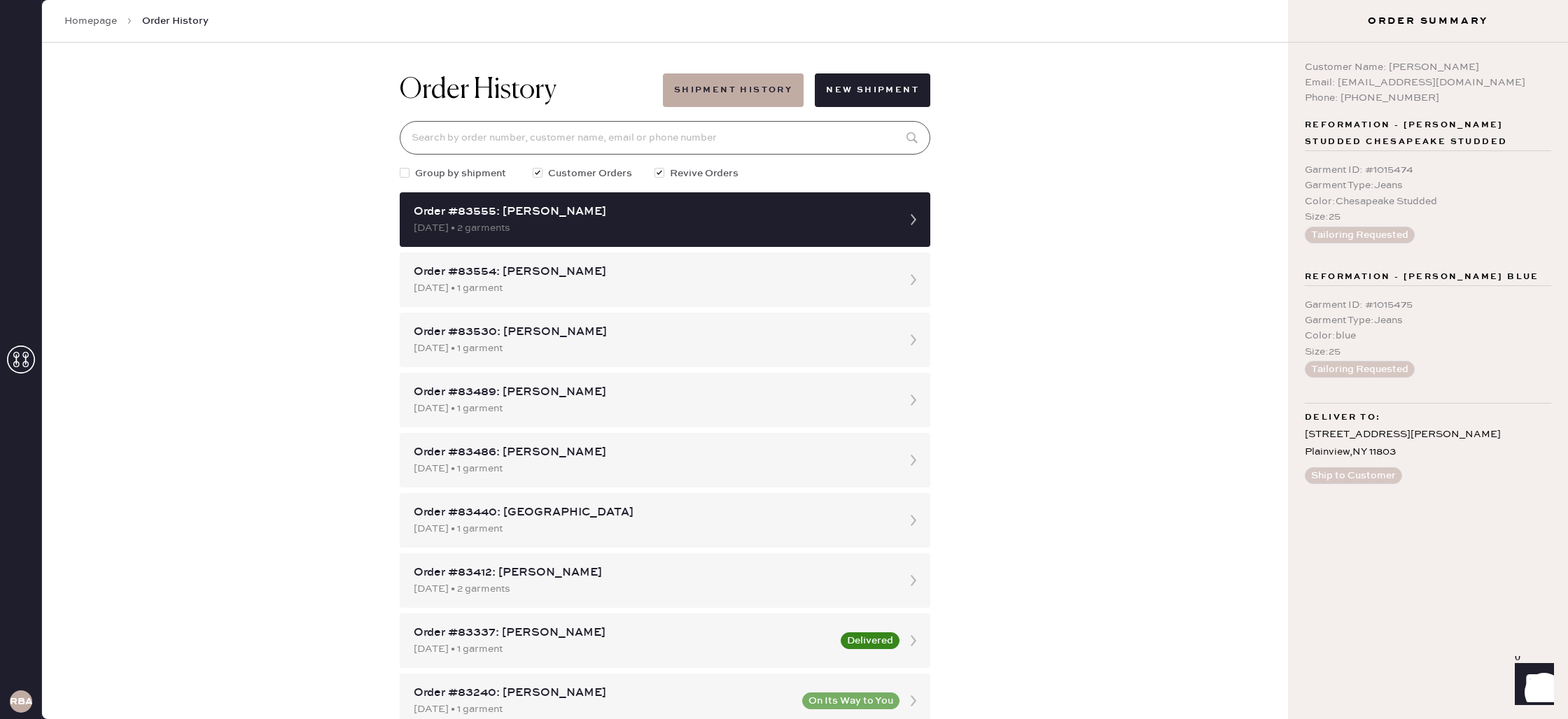
click at [611, 145] on input at bounding box center [665, 137] width 531 height 34
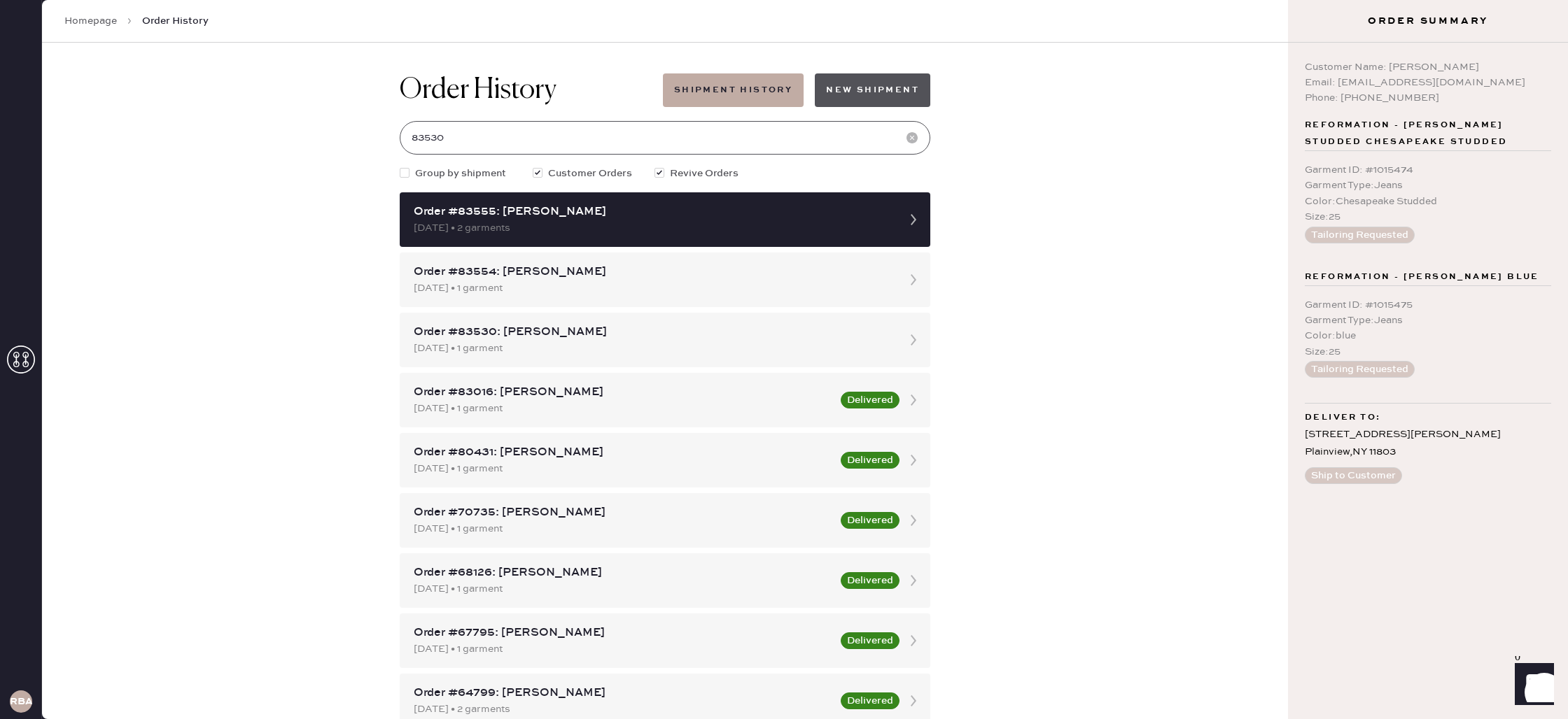
type input "83530"
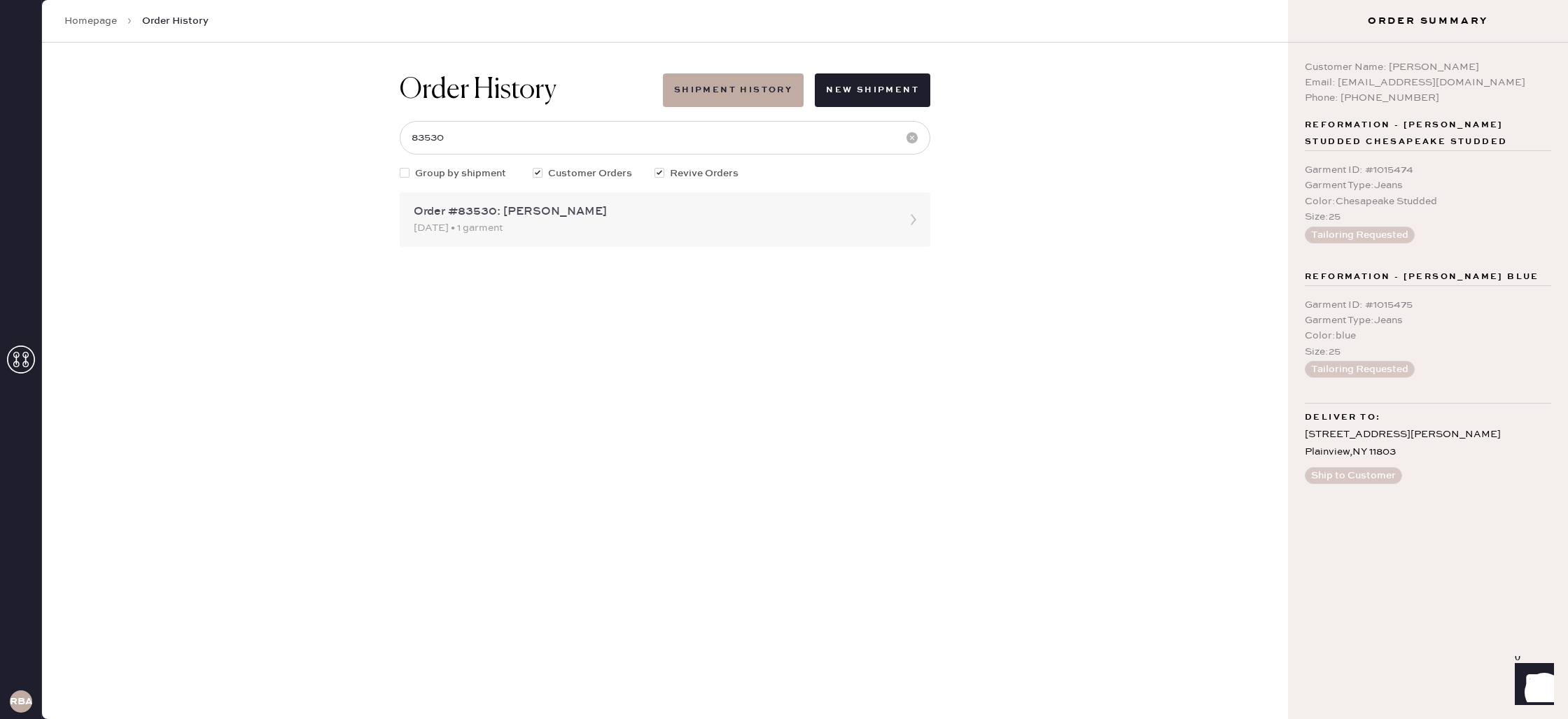
click at [581, 233] on div "[DATE] • 1 garment" at bounding box center [653, 228] width 478 height 16
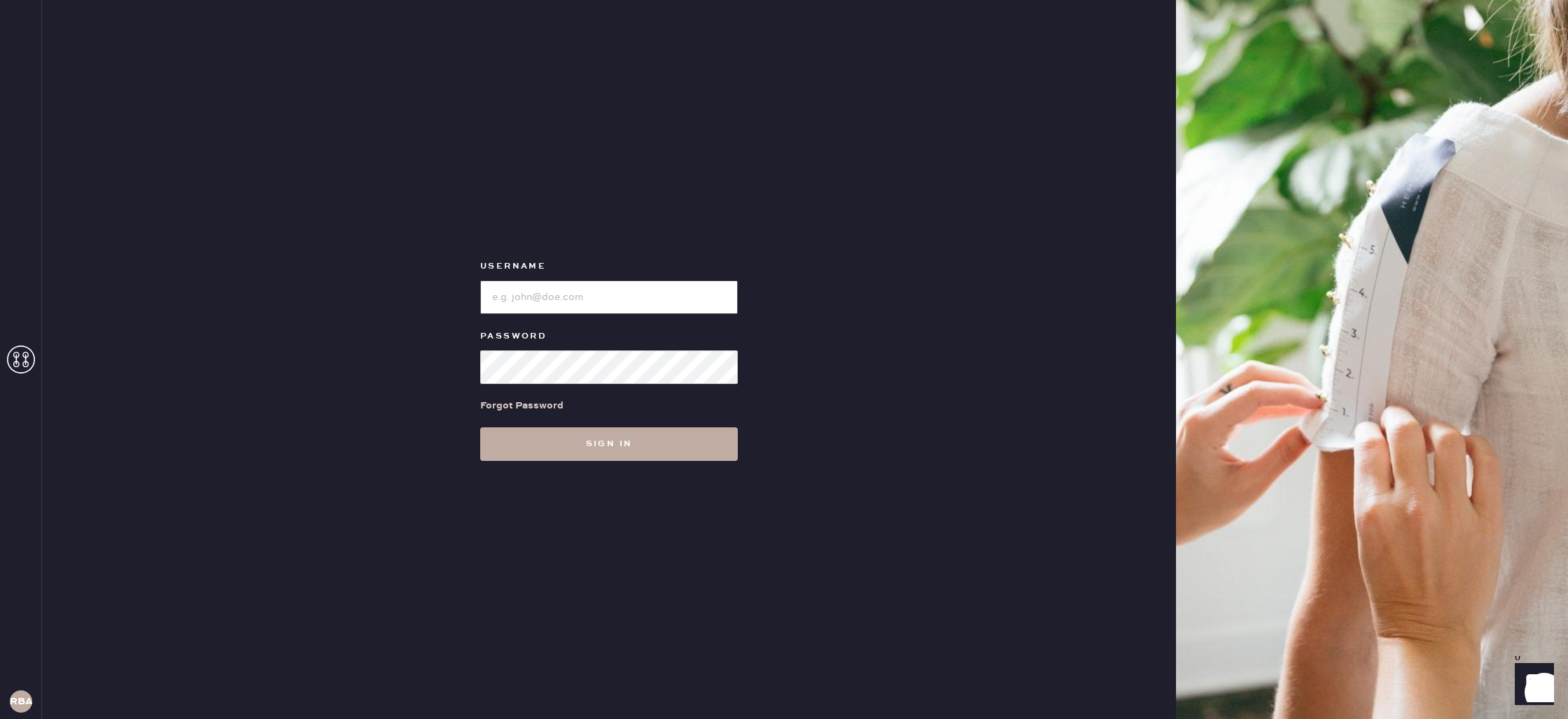
type input "reformationbond"
click at [541, 445] on button "Sign in" at bounding box center [609, 444] width 257 height 34
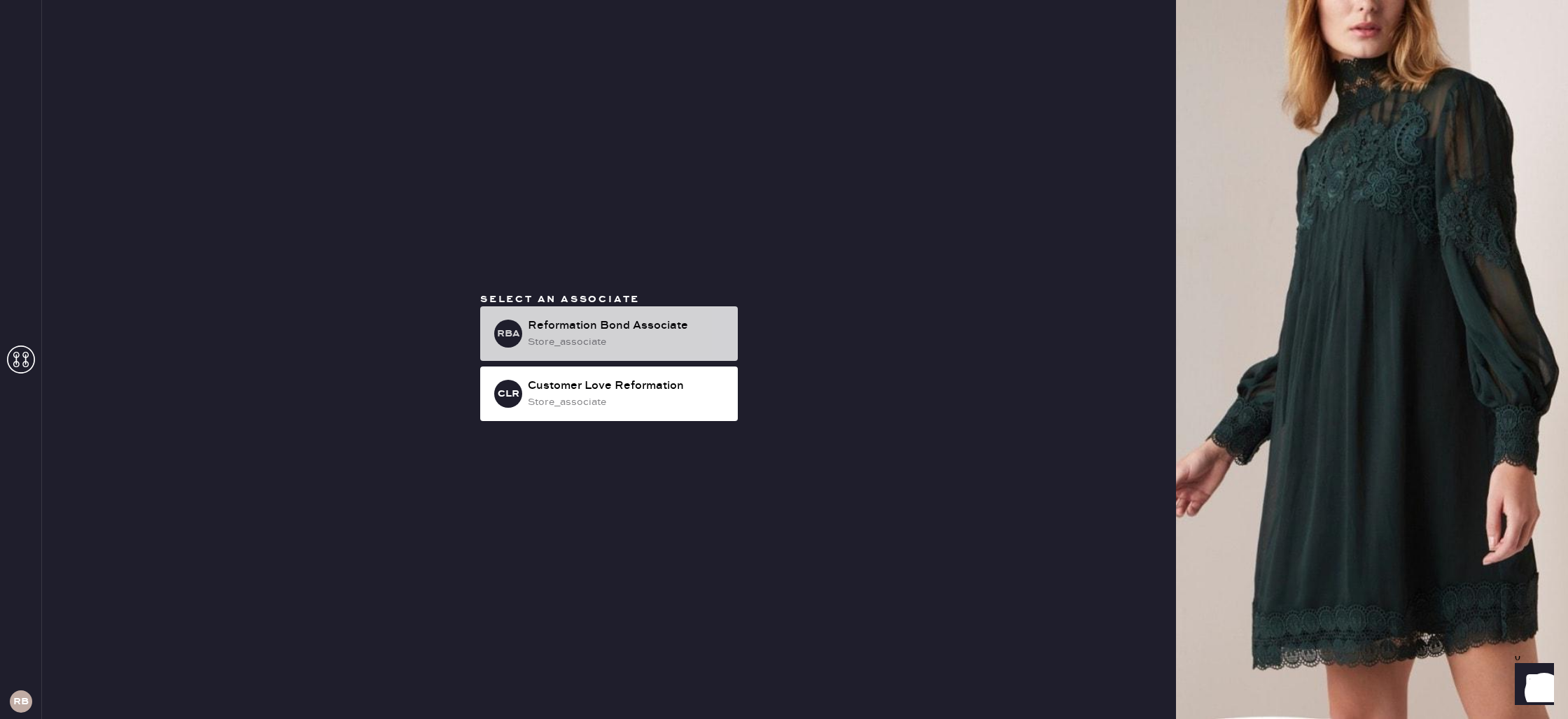
drag, startPoint x: 626, startPoint y: 289, endPoint x: 629, endPoint y: 306, distance: 17.3
click at [626, 290] on div "Select an associate RBA Reformation Bond Associate store_associate CLR Customer…" at bounding box center [609, 360] width 1134 height 719
click at [629, 317] on div "RBA Reformation Bond Associate store_associate" at bounding box center [609, 334] width 257 height 55
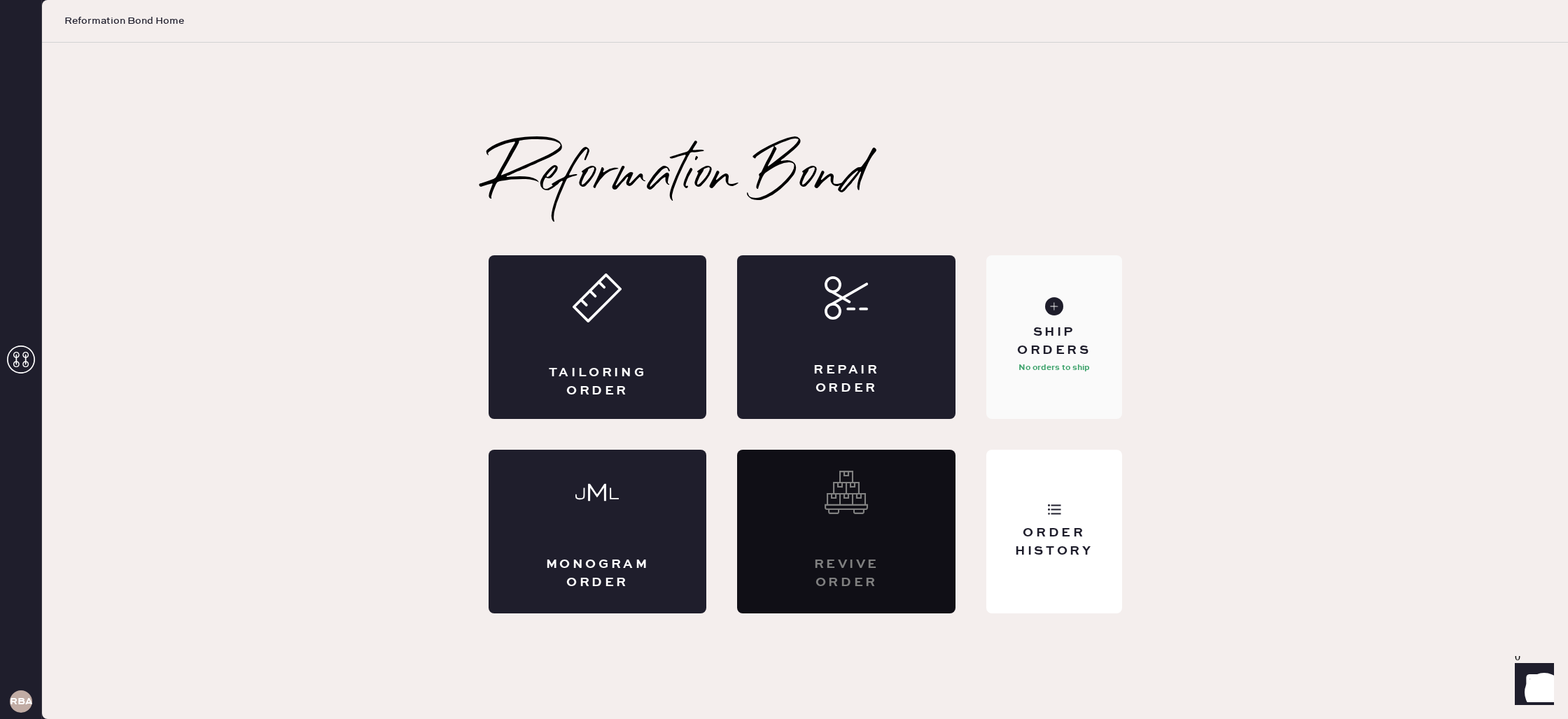
click at [1065, 309] on div "Ship Orders No orders to ship" at bounding box center [1054, 337] width 135 height 164
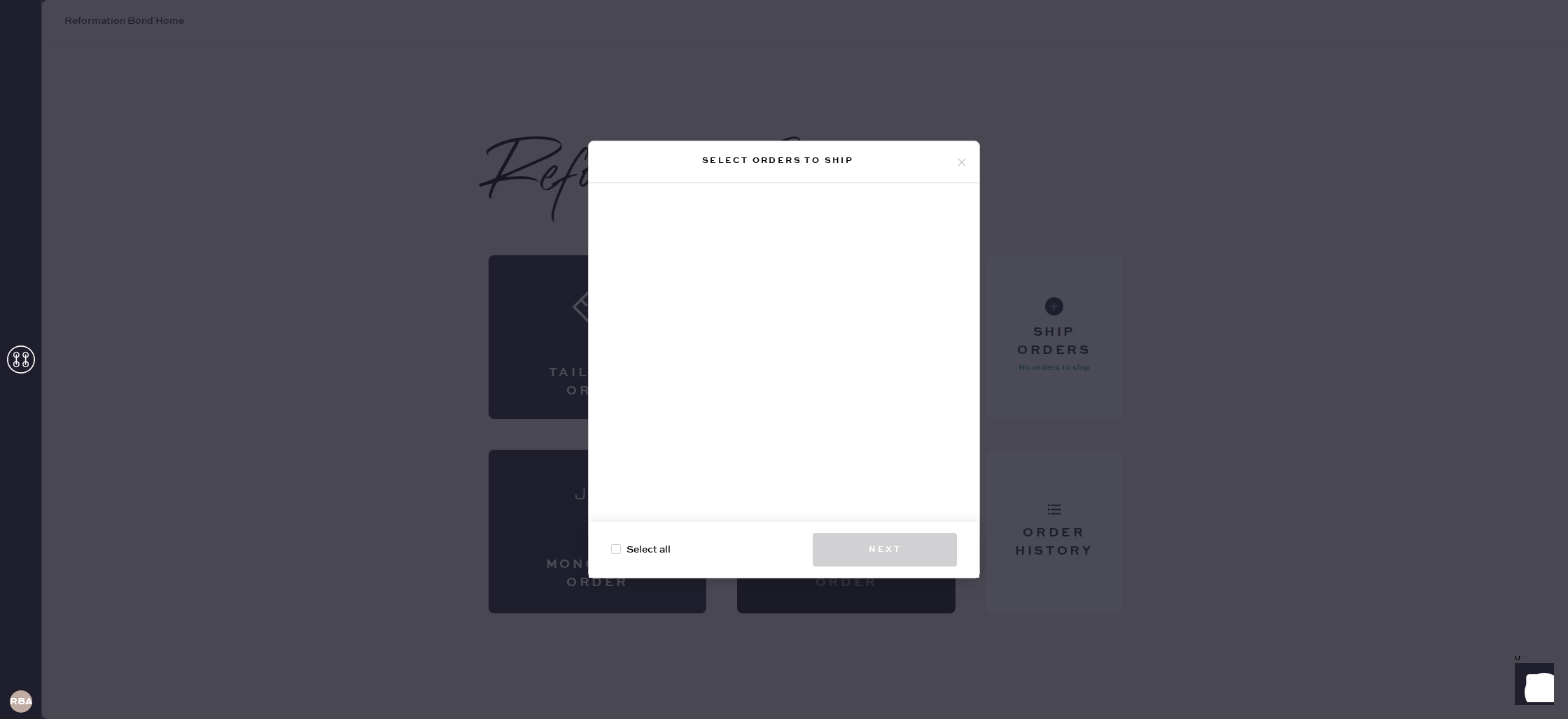
click at [968, 165] on div "Select orders to ship" at bounding box center [784, 162] width 391 height 42
click at [963, 160] on use at bounding box center [962, 162] width 7 height 7
